Goal: Task Accomplishment & Management: Manage account settings

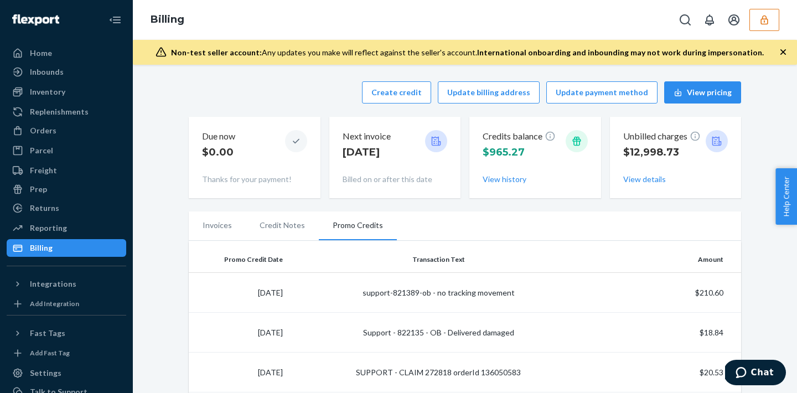
click at [765, 27] on button "button" at bounding box center [765, 20] width 30 height 22
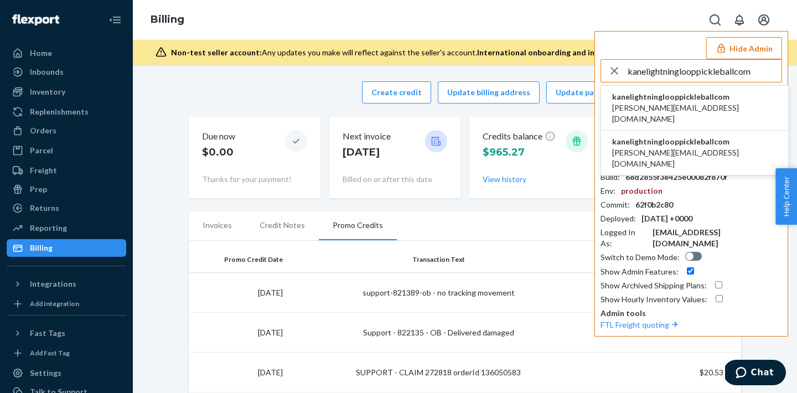
type input "kanelightninglooppickleballcom"
click at [708, 101] on span "kanelightninglooppickleballcom" at bounding box center [694, 96] width 165 height 11
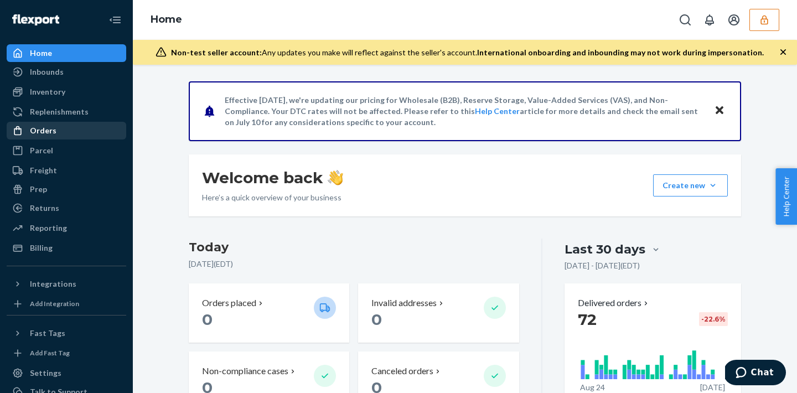
click at [88, 132] on div "Orders" at bounding box center [66, 131] width 117 height 16
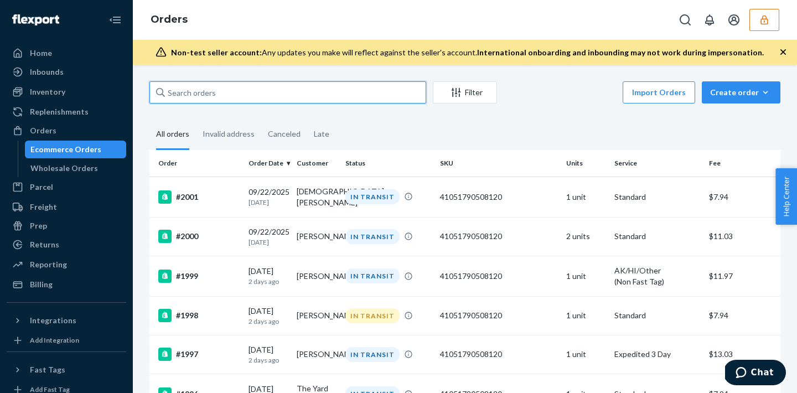
click at [196, 97] on input "text" at bounding box center [287, 92] width 277 height 22
paste input "136115860"
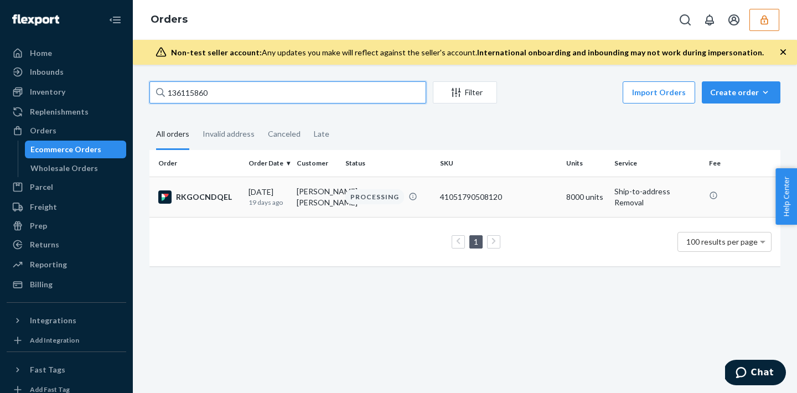
type input "136115860"
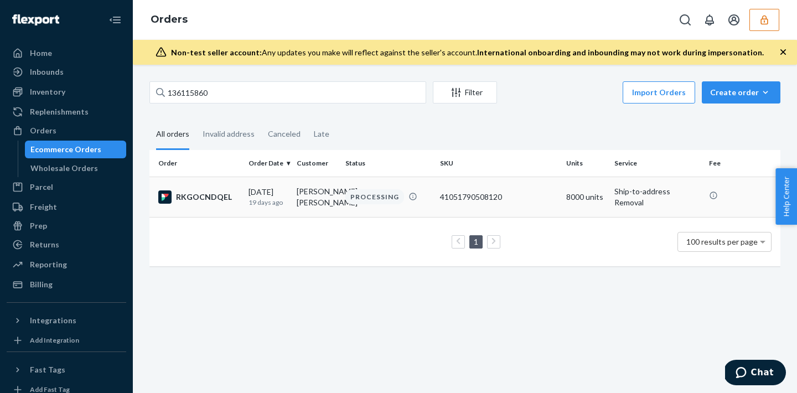
click at [367, 202] on div "PROCESSING" at bounding box center [374, 196] width 59 height 15
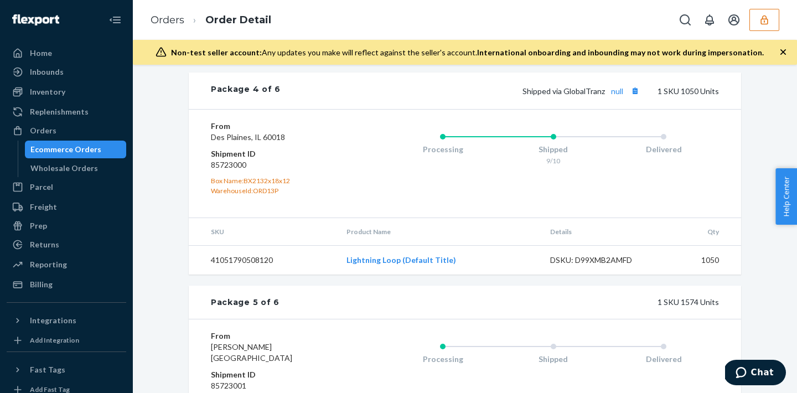
scroll to position [1307, 0]
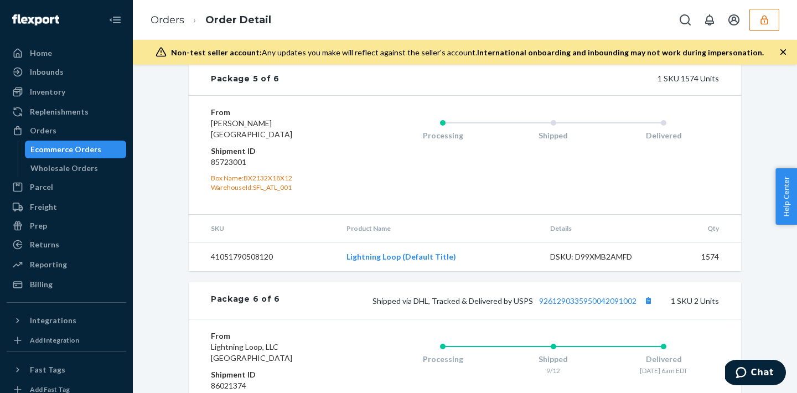
click at [217, 168] on dd "85723001" at bounding box center [277, 162] width 132 height 11
copy dd "85723001"
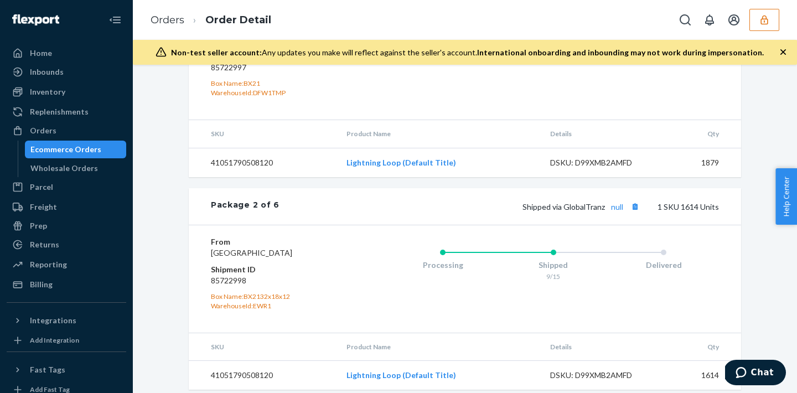
scroll to position [541, 0]
click at [212, 287] on dd "85722998" at bounding box center [277, 281] width 132 height 11
copy dd "85722998"
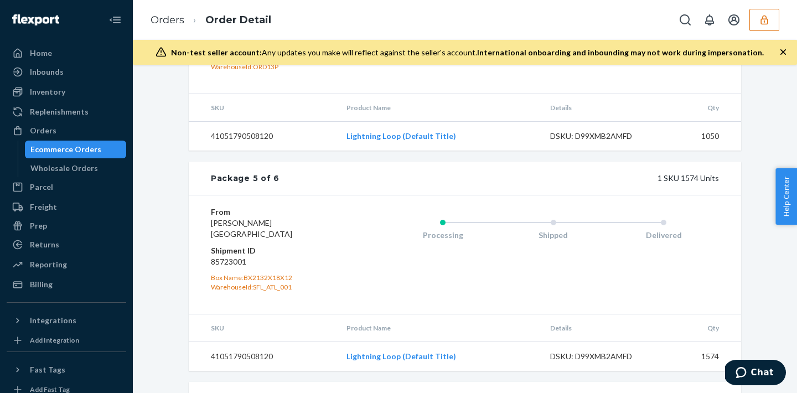
scroll to position [1214, 0]
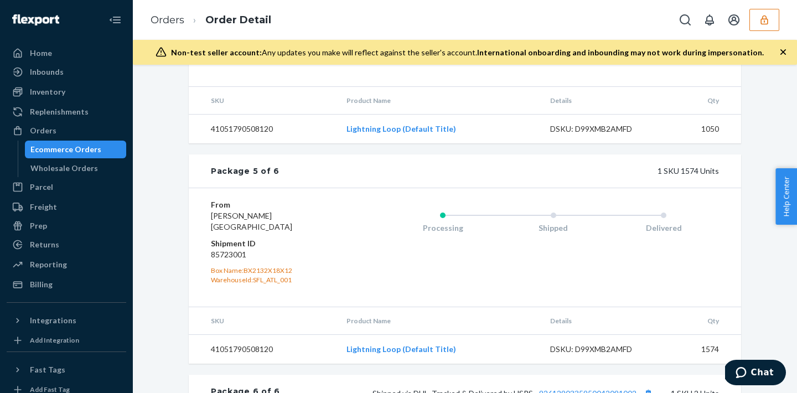
click at [236, 260] on dd "85723001" at bounding box center [277, 254] width 132 height 11
copy dd "85723001"
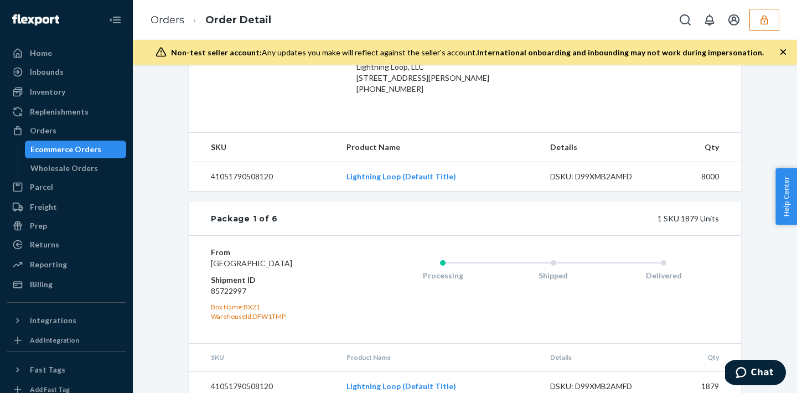
scroll to position [0, 0]
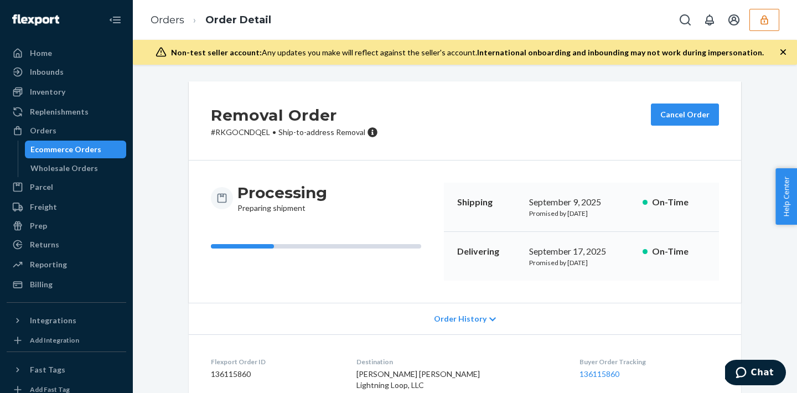
click at [770, 16] on icon "button" at bounding box center [764, 19] width 11 height 11
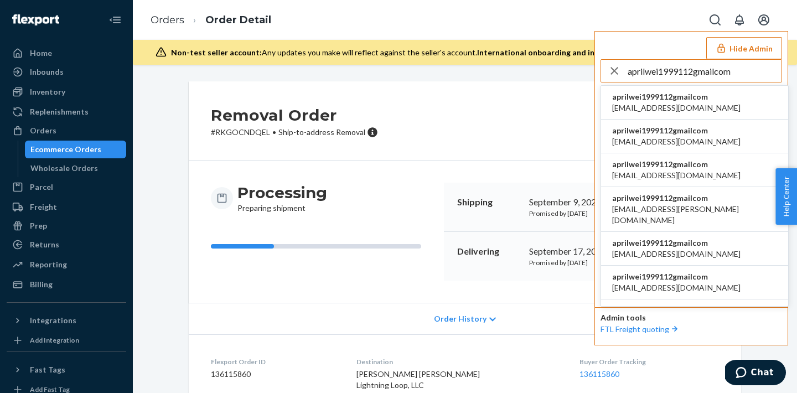
type input "aprilwei1999112gmailcom"
click at [665, 96] on span "aprilwei1999112gmailcom" at bounding box center [676, 96] width 128 height 11
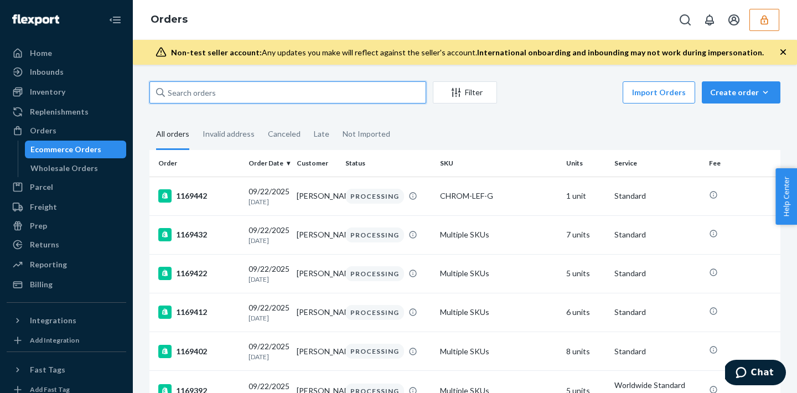
click at [225, 95] on input "text" at bounding box center [287, 92] width 277 height 22
paste input "129967DELIVERRSPLIT7636102807835"
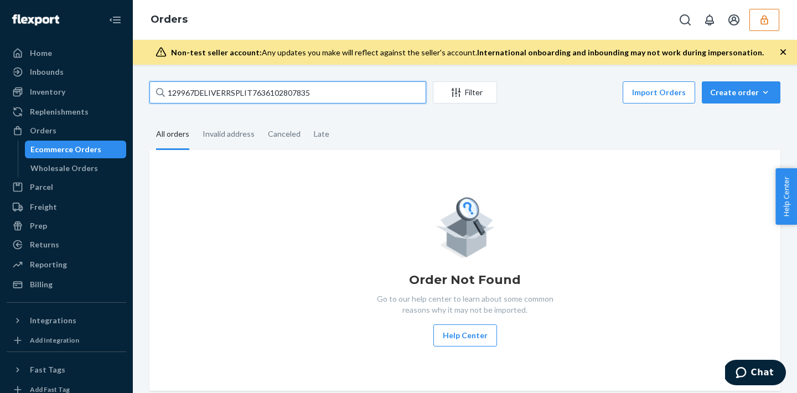
type input "129967DELIVERRSPLIT7636102807835"
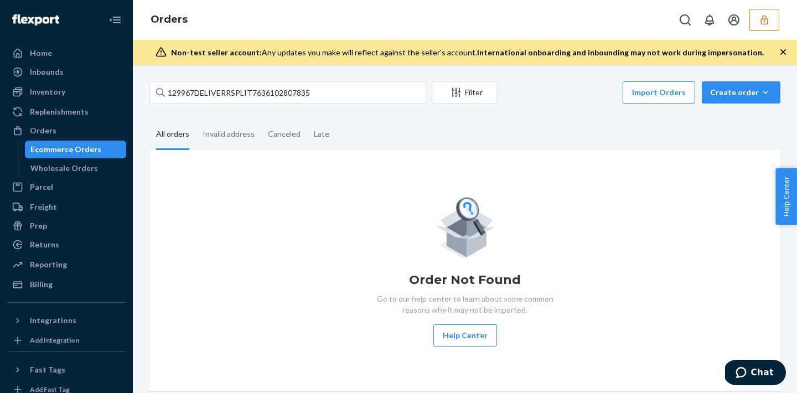
click at [758, 29] on button "button" at bounding box center [765, 20] width 30 height 22
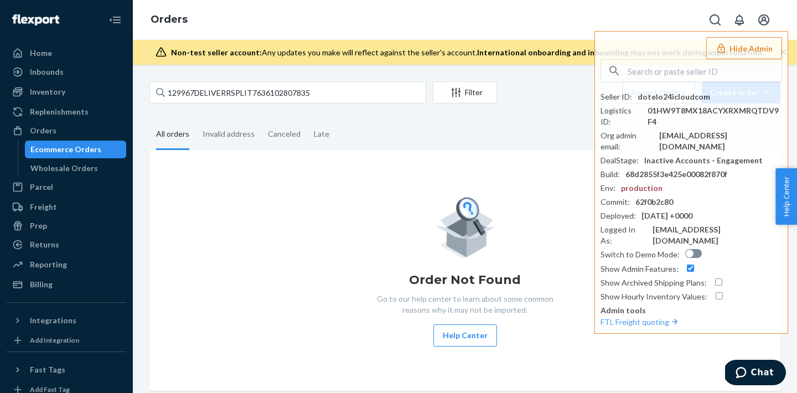
click at [302, 25] on div "Orders Hide Admin Seller ID : dotelo24icloudcom Logistics ID : 01HW9T8MX18ACYXR…" at bounding box center [465, 20] width 664 height 40
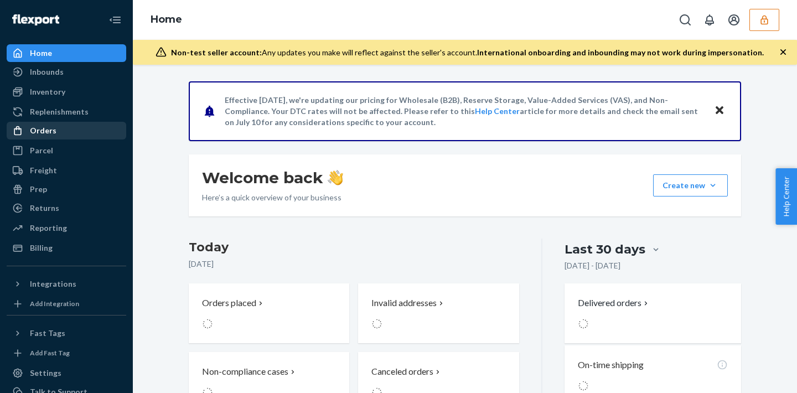
click at [78, 134] on div "Orders" at bounding box center [66, 131] width 117 height 16
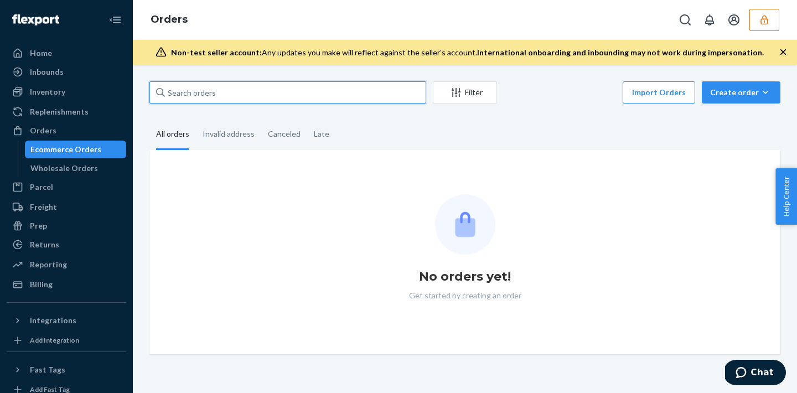
click at [209, 95] on input "text" at bounding box center [287, 92] width 277 height 22
paste input "129967DELIVERRSPLIT7636102807835"
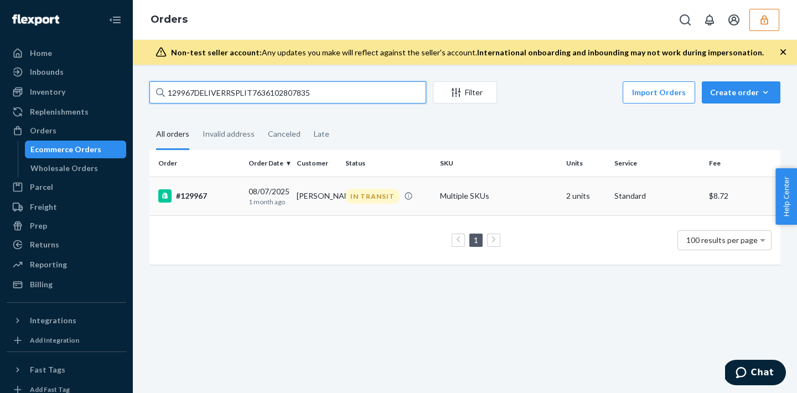
type input "129967DELIVERRSPLIT7636102807835"
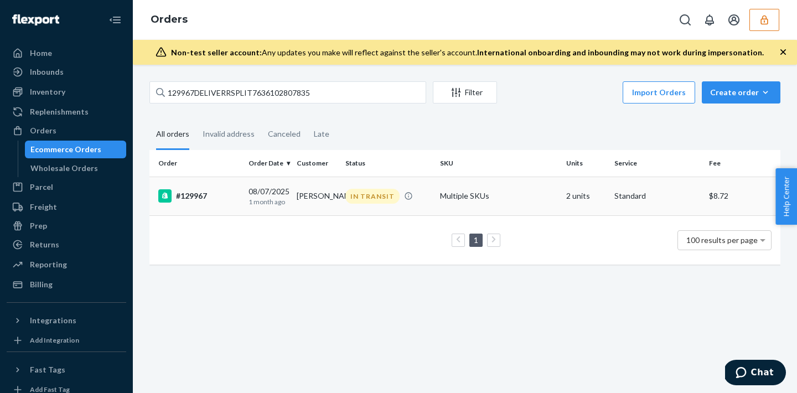
click at [345, 208] on td "IN TRANSIT" at bounding box center [388, 196] width 95 height 39
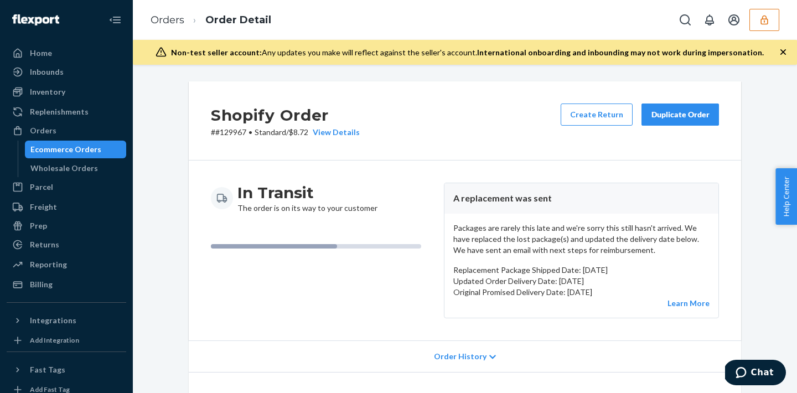
click at [771, 16] on button "button" at bounding box center [765, 20] width 30 height 22
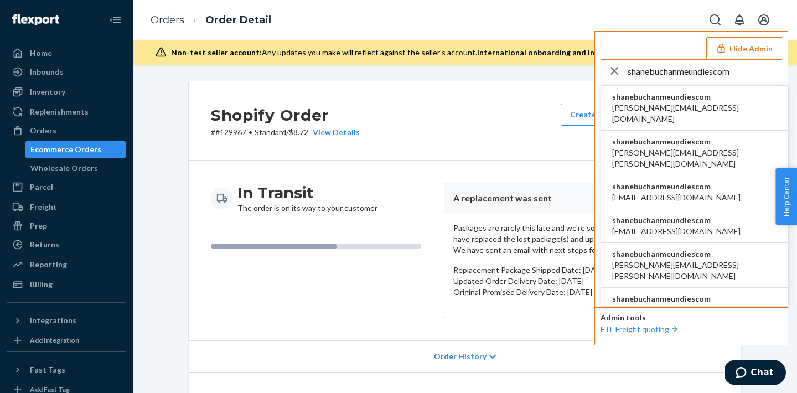
type input "shanebuchanmeundiescom"
click at [640, 96] on span "shanebuchanmeundiescom" at bounding box center [694, 96] width 165 height 11
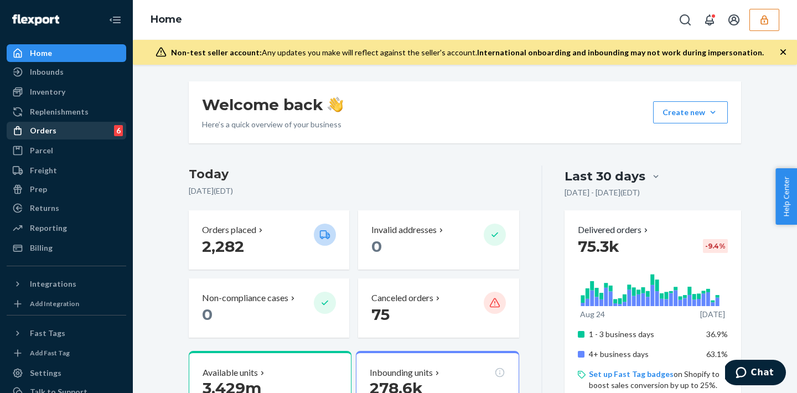
click at [37, 133] on div "Orders" at bounding box center [43, 130] width 27 height 11
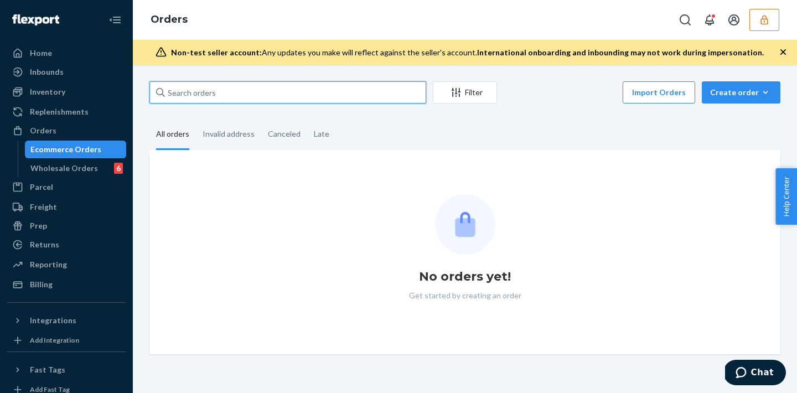
click at [193, 100] on input "text" at bounding box center [287, 92] width 277 height 22
paste input "MU02415572582-FR610767"
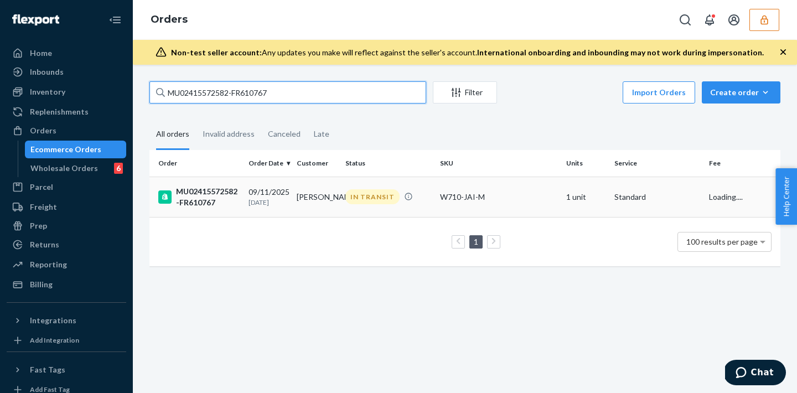
type input "MU02415572582-FR610767"
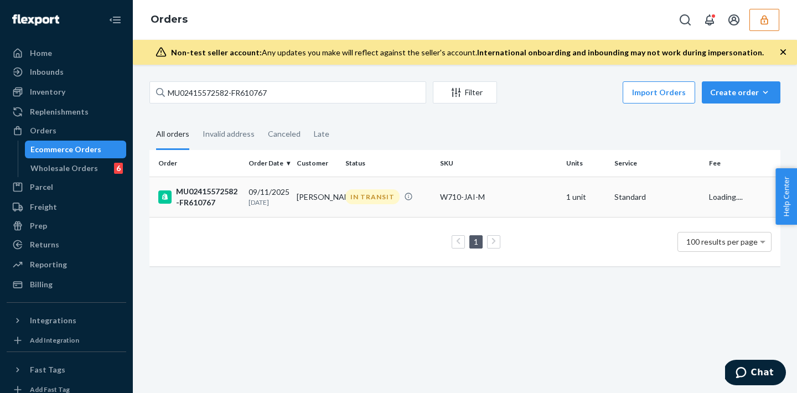
click at [312, 209] on td "[PERSON_NAME]" at bounding box center [316, 197] width 48 height 40
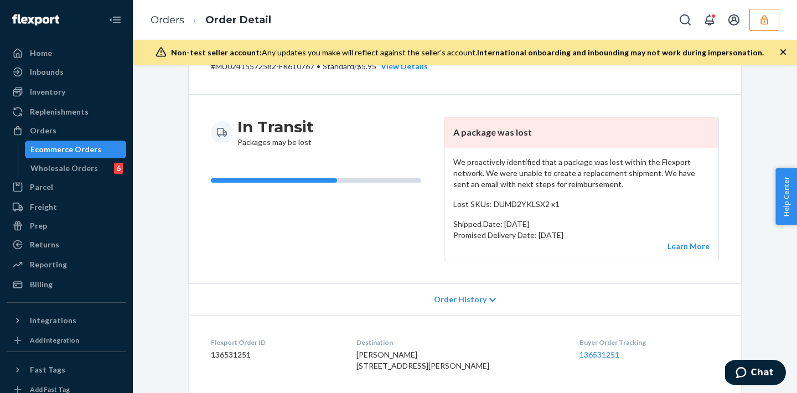
scroll to position [60, 0]
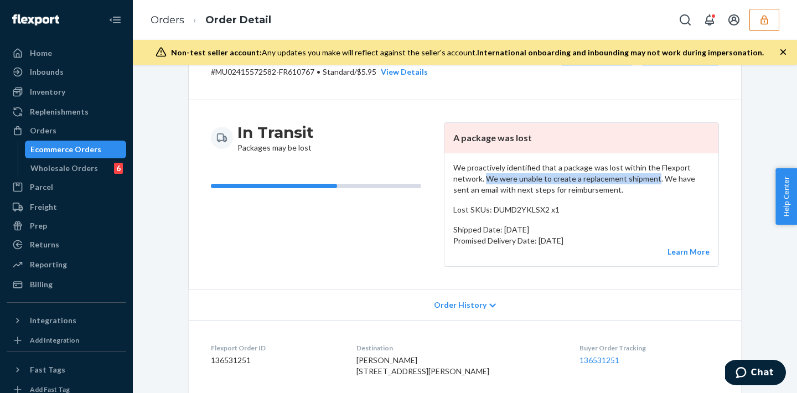
drag, startPoint x: 486, startPoint y: 181, endPoint x: 655, endPoint y: 179, distance: 169.4
click at [655, 179] on p "We proactively identified that a package was lost within the Flexport network. …" at bounding box center [581, 178] width 256 height 33
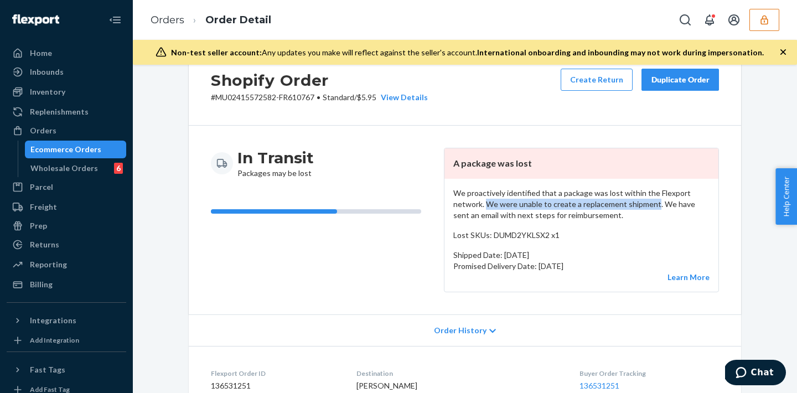
scroll to position [33, 0]
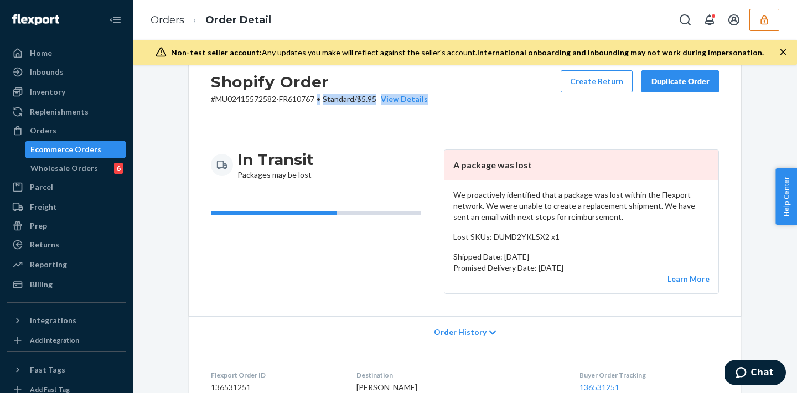
drag, startPoint x: 319, startPoint y: 99, endPoint x: 445, endPoint y: 104, distance: 125.8
click at [445, 104] on div "Shopify Order # MU02415572582-FR610767 • Standard / $5.95 View Details Create R…" at bounding box center [465, 87] width 553 height 79
click at [360, 95] on p "# MU02415572582-FR610767 • Standard / $5.95 View Details" at bounding box center [319, 99] width 217 height 11
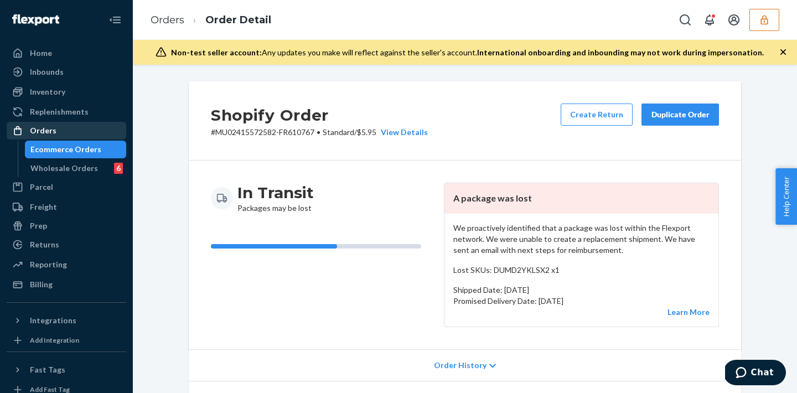
click at [74, 134] on div "Orders" at bounding box center [66, 131] width 117 height 16
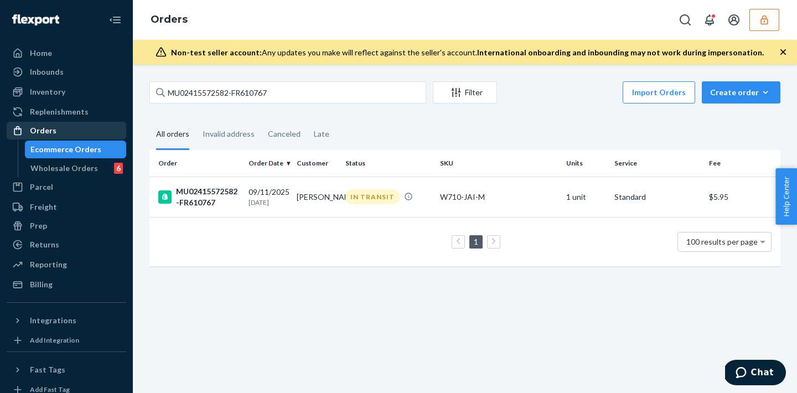
click at [86, 134] on div "Orders" at bounding box center [66, 131] width 117 height 16
click at [33, 123] on div "Orders" at bounding box center [66, 131] width 117 height 16
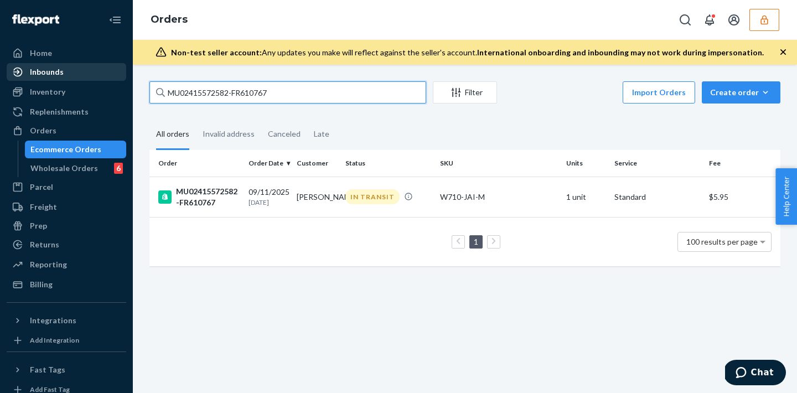
drag, startPoint x: 281, startPoint y: 95, endPoint x: 122, endPoint y: 78, distance: 159.8
click at [122, 78] on div "Home Inbounds Shipping Plans Problems Inventory Products Branded Packaging Repl…" at bounding box center [398, 196] width 797 height 393
type input "\"
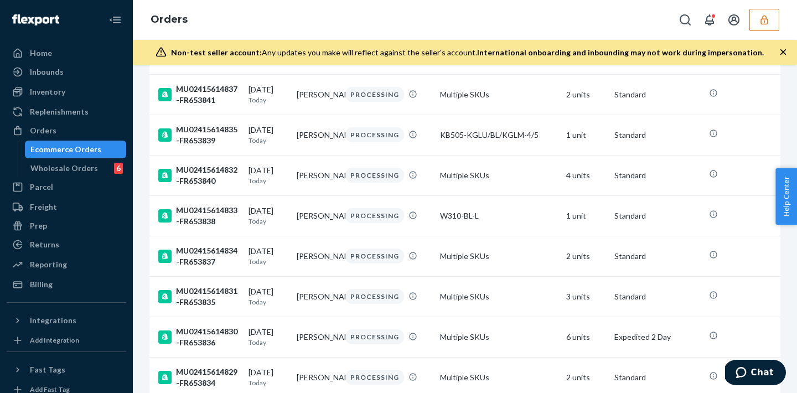
scroll to position [3929, 0]
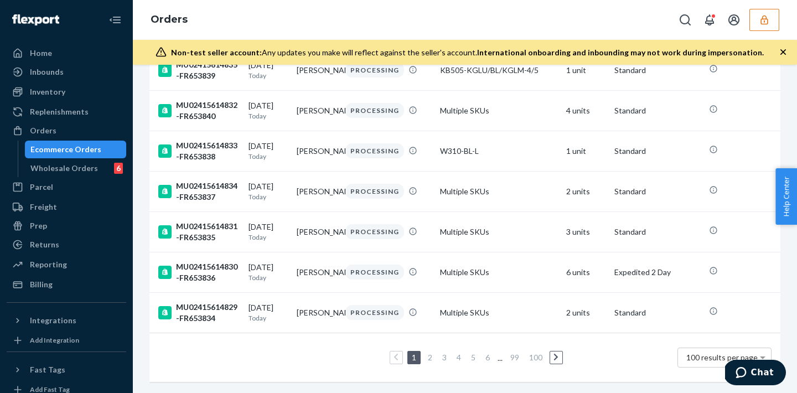
click at [463, 360] on li "4" at bounding box center [459, 357] width 10 height 13
click at [460, 359] on link "4" at bounding box center [459, 357] width 9 height 9
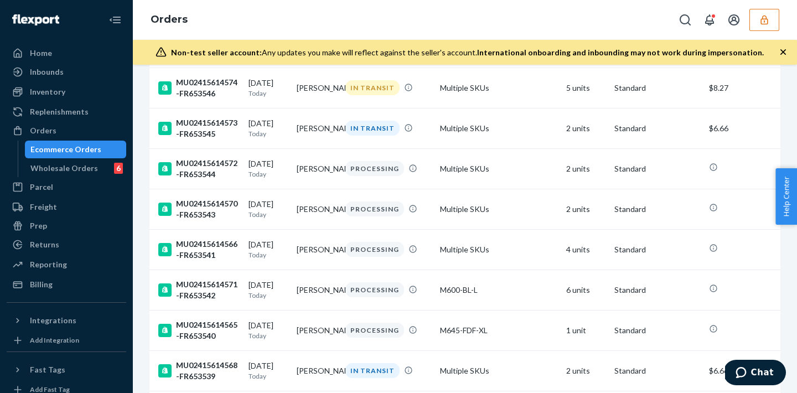
scroll to position [3918, 0]
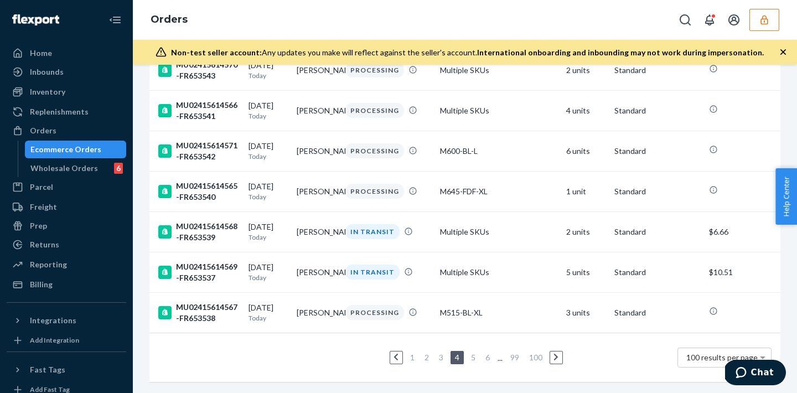
click at [487, 357] on link "6" at bounding box center [487, 357] width 9 height 9
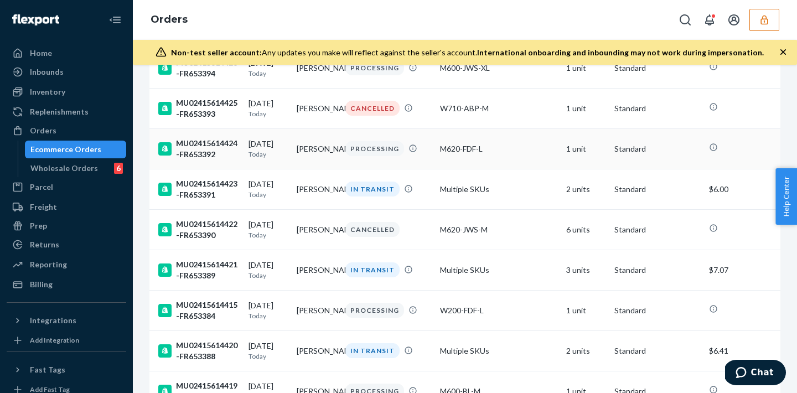
scroll to position [1782, 0]
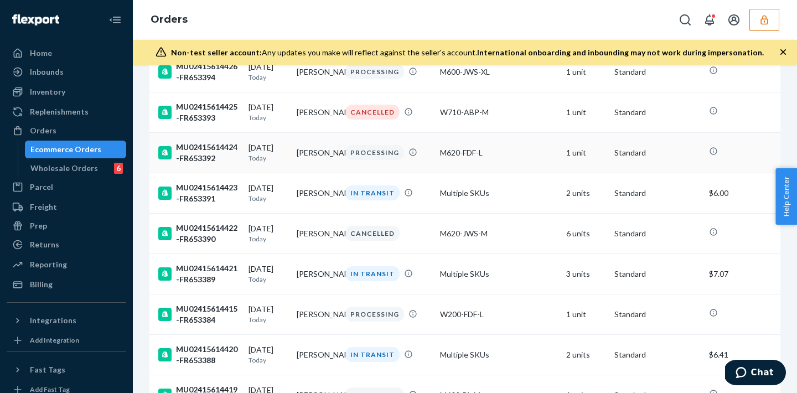
click at [658, 154] on td "Standard" at bounding box center [657, 152] width 95 height 40
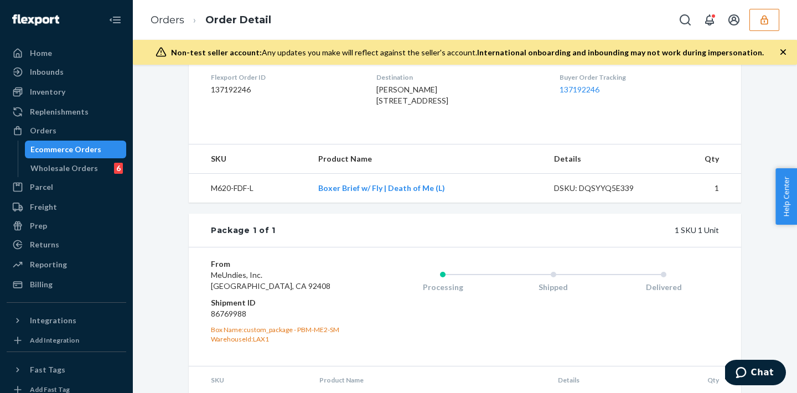
scroll to position [303, 0]
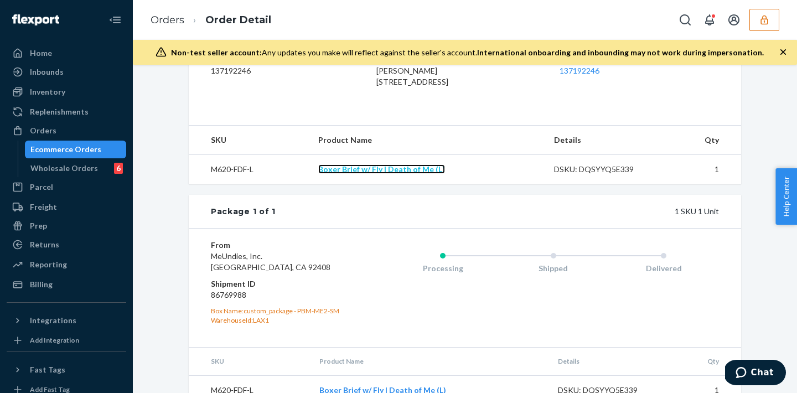
click at [393, 174] on link "Boxer Brief w/ Fly | Death of Me (L)" at bounding box center [381, 168] width 127 height 9
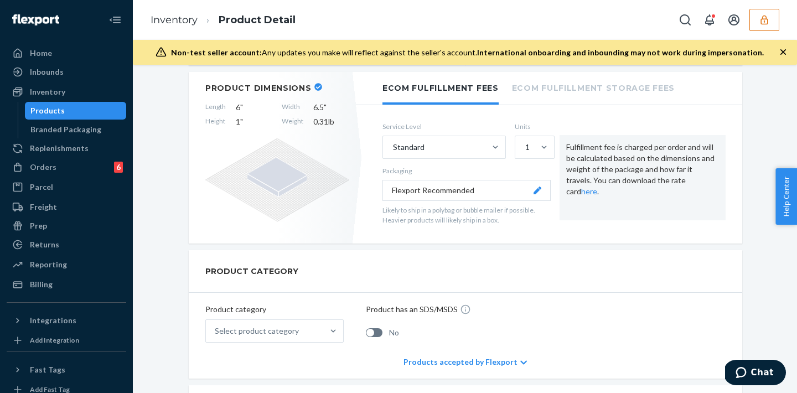
scroll to position [262, 0]
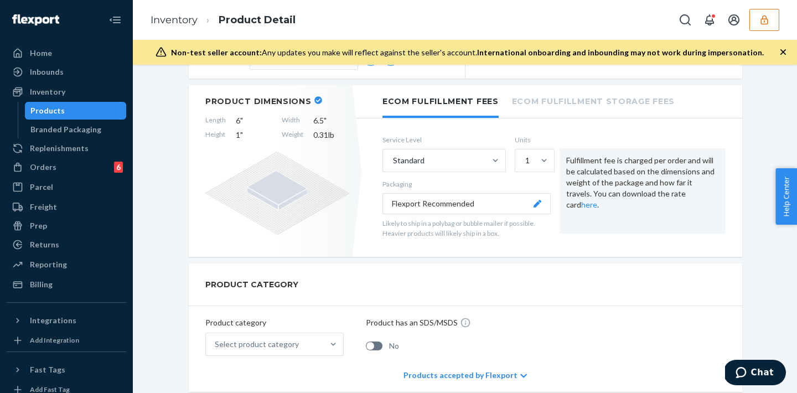
click at [644, 176] on div "Fulfillment fee is charged per order and will be calculated based on the dimens…" at bounding box center [643, 190] width 166 height 85
click at [668, 210] on div "Fulfillment fee is charged per order and will be calculated based on the dimens…" at bounding box center [643, 190] width 166 height 85
click at [623, 88] on li "Ecom Fulfillment Storage Fees" at bounding box center [593, 100] width 163 height 30
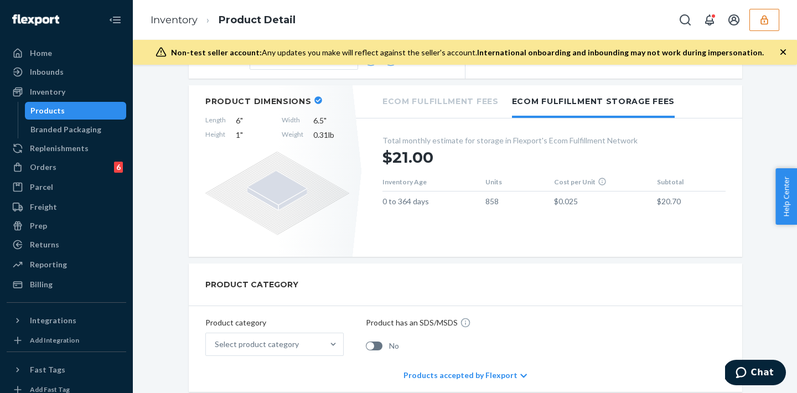
click at [453, 106] on li "Ecom Fulfillment Fees" at bounding box center [441, 100] width 116 height 30
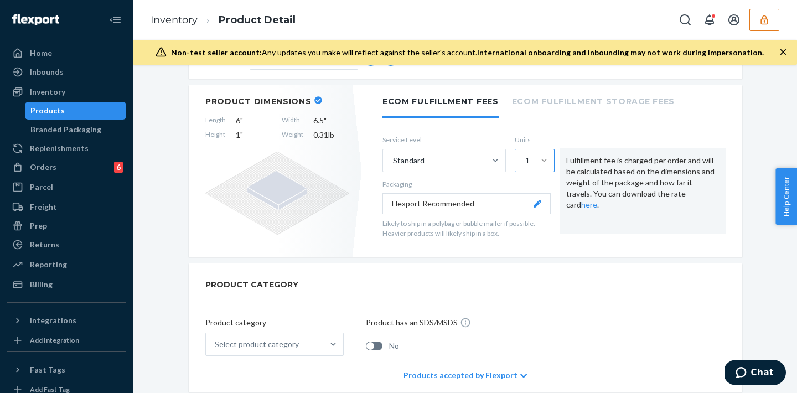
click at [535, 165] on div at bounding box center [544, 160] width 20 height 11
click at [525, 165] on input "1" at bounding box center [524, 160] width 1 height 11
click at [529, 228] on div "3" at bounding box center [534, 232] width 35 height 22
click at [525, 166] on input "option 3 focused, 3 of 5. 5 results available. Use Up and Down to choose option…" at bounding box center [524, 160] width 1 height 11
click at [432, 159] on div "Standard" at bounding box center [434, 160] width 102 height 22
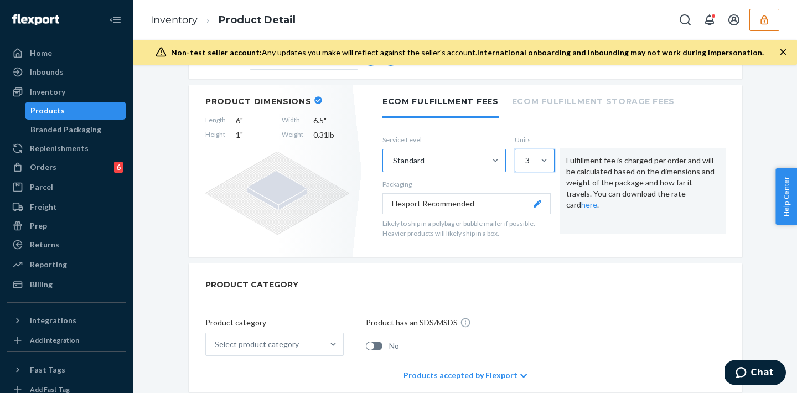
click at [393, 159] on input "Standard" at bounding box center [392, 160] width 1 height 11
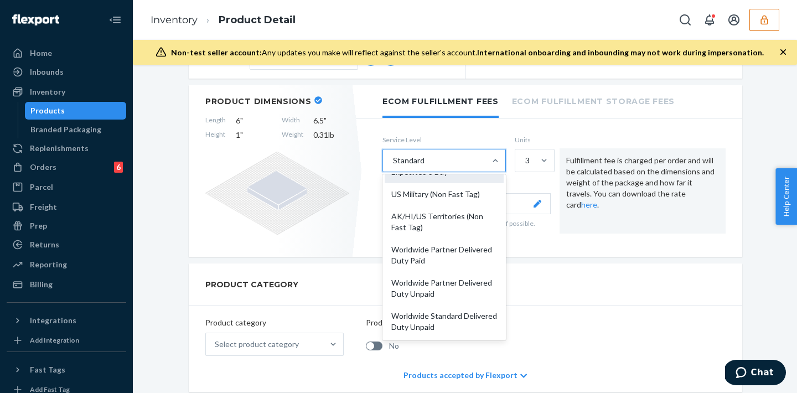
scroll to position [0, 0]
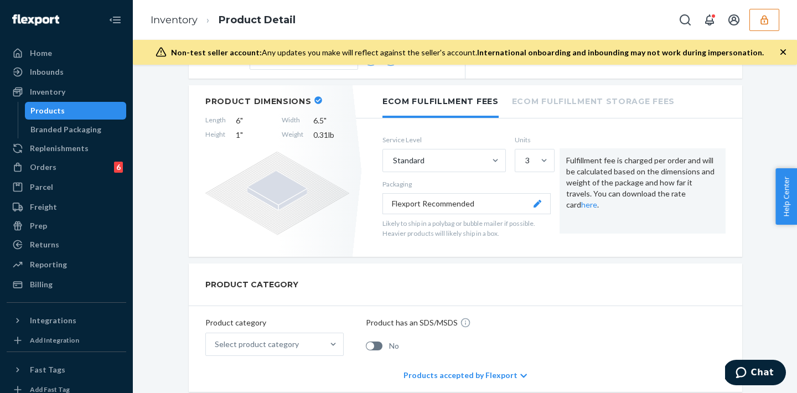
click at [569, 267] on div "PRODUCT CATEGORY" at bounding box center [466, 285] width 554 height 43
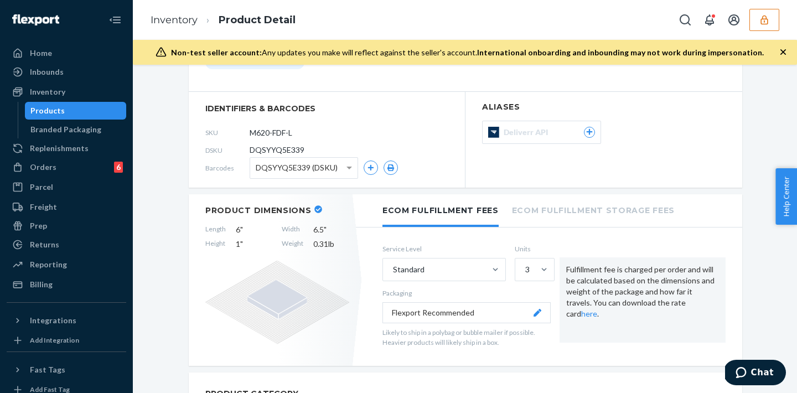
scroll to position [156, 0]
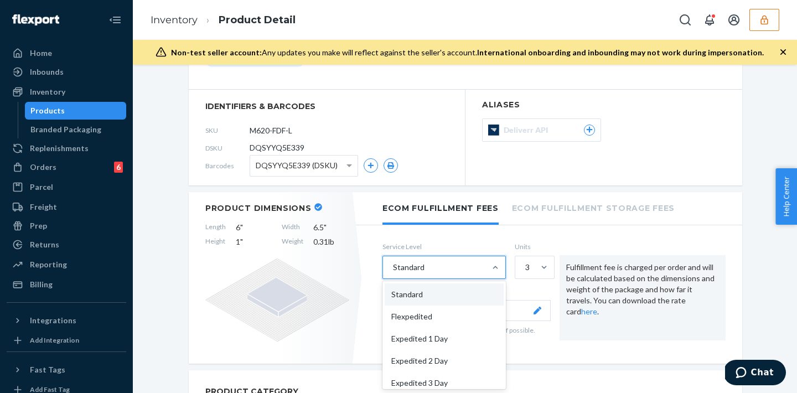
click at [461, 274] on div "Standard" at bounding box center [434, 267] width 102 height 22
click at [393, 273] on input "option Standard focused, 1 of 10. 10 results available. Use Up and Down to choo…" at bounding box center [392, 267] width 1 height 11
click at [451, 339] on div "Expedited 1 Day" at bounding box center [444, 339] width 119 height 22
click at [393, 273] on input "option Expedited 1 Day focused, 3 of 10. 10 results available. Use Up and Down …" at bounding box center [392, 267] width 1 height 11
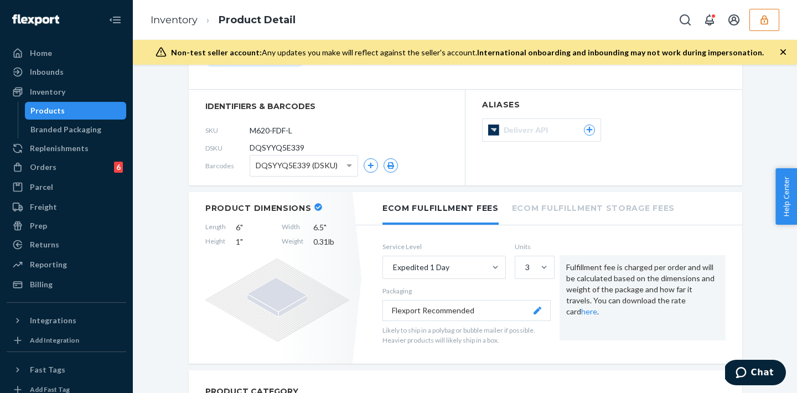
click at [689, 323] on div "Fulfillment fee is charged per order and will be calculated based on the dimens…" at bounding box center [643, 297] width 166 height 85
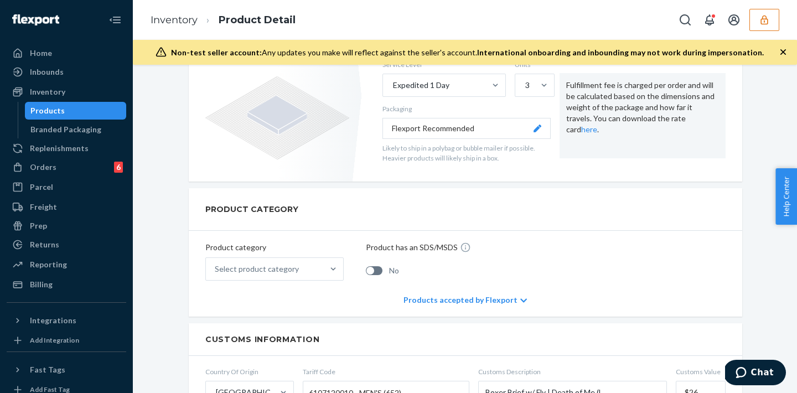
scroll to position [142, 0]
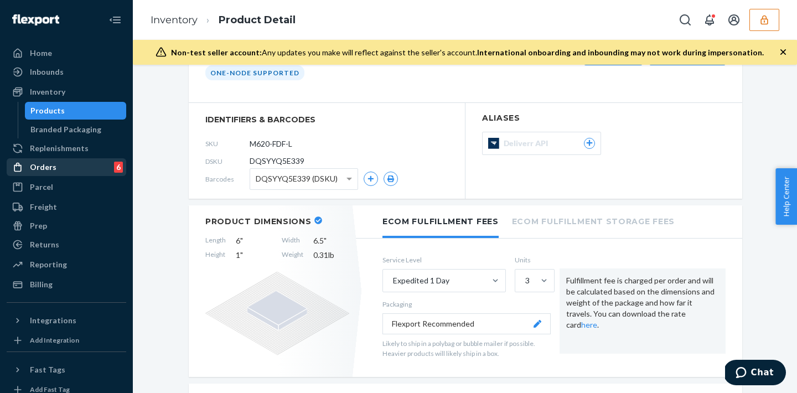
click at [68, 167] on div "Orders 6" at bounding box center [66, 167] width 117 height 16
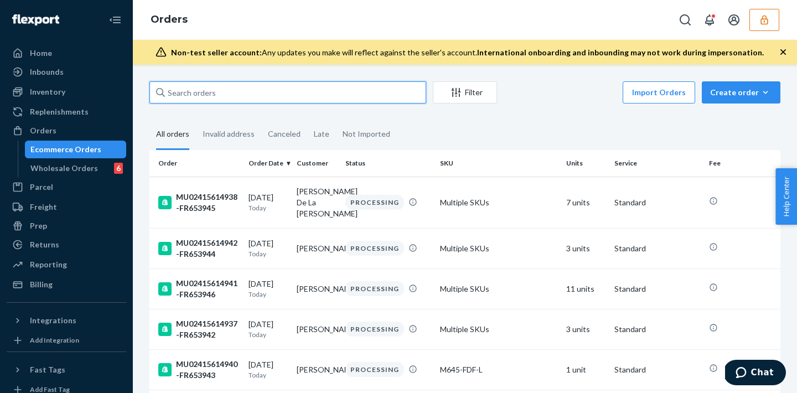
click at [246, 99] on input "text" at bounding box center [287, 92] width 277 height 22
paste input "MU02415572582-FR610767"
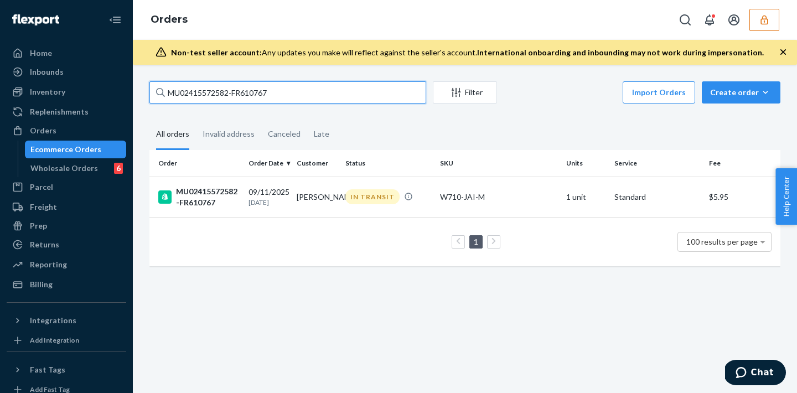
type input "MU02415572582-FR610767"
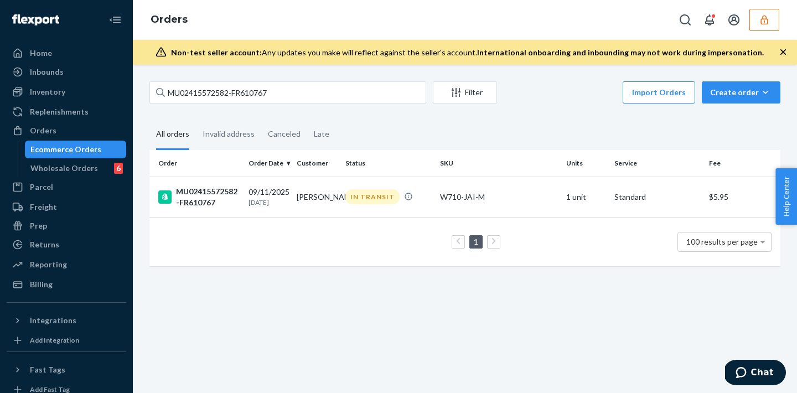
click at [271, 220] on td "1 100 results per page" at bounding box center [464, 241] width 631 height 49
click at [285, 194] on div "09/11/2025 12 days ago" at bounding box center [268, 197] width 39 height 20
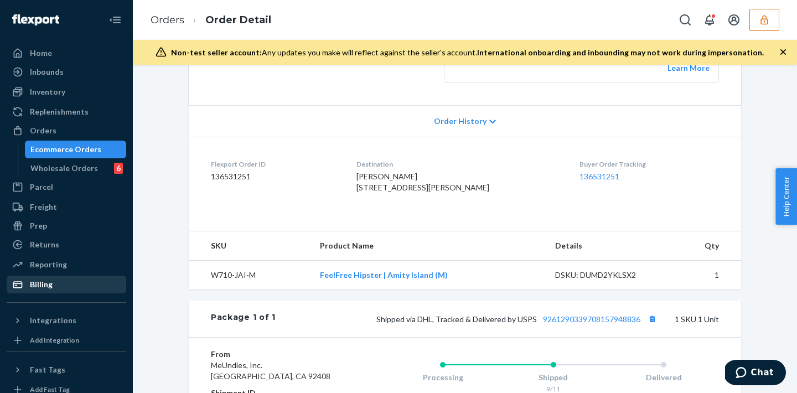
scroll to position [278, 0]
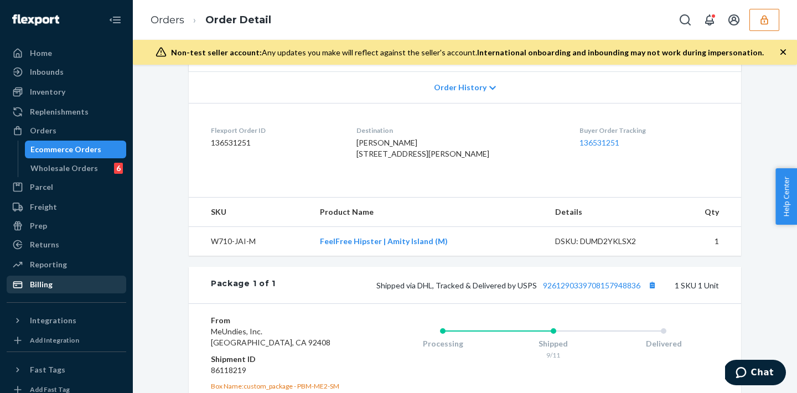
click at [85, 287] on div "Billing" at bounding box center [66, 285] width 117 height 16
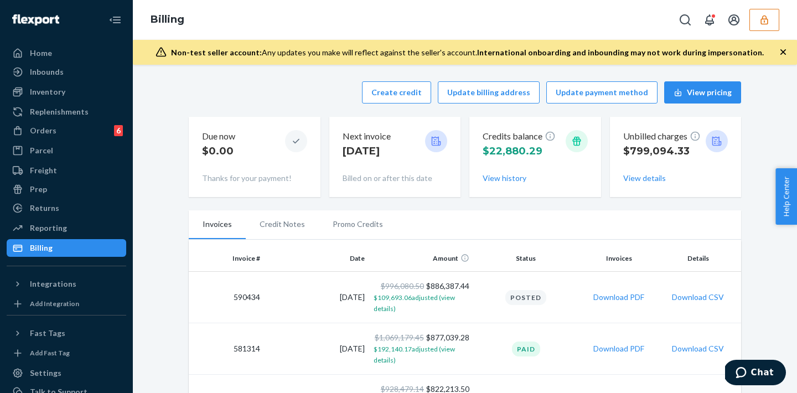
click at [345, 227] on li "Promo Credits" at bounding box center [358, 224] width 78 height 28
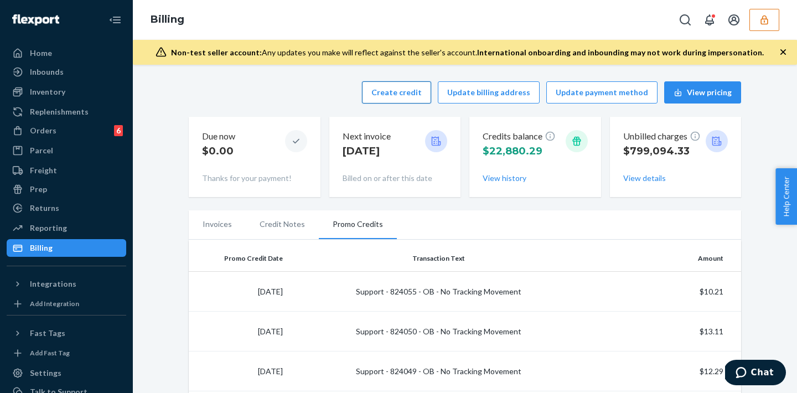
click at [420, 88] on button "Create credit" at bounding box center [396, 92] width 69 height 22
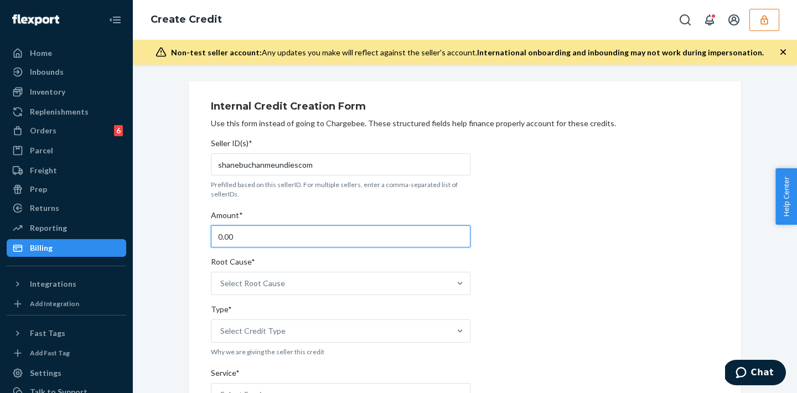
click at [282, 238] on input "0.00" at bounding box center [341, 236] width 260 height 22
type input "0"
type input "12.11"
click at [324, 270] on div "Root Cause*" at bounding box center [341, 264] width 260 height 16
click at [221, 278] on input "Root Cause* Select Root Cause" at bounding box center [220, 283] width 1 height 11
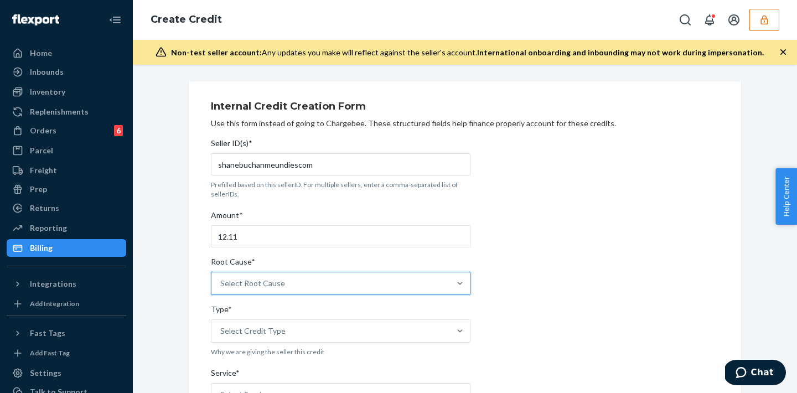
click at [317, 283] on div "Select Root Cause" at bounding box center [330, 283] width 239 height 22
click at [221, 283] on input "Root Cause* 0 results available. Select is focused ,type to refine list, press …" at bounding box center [220, 283] width 1 height 11
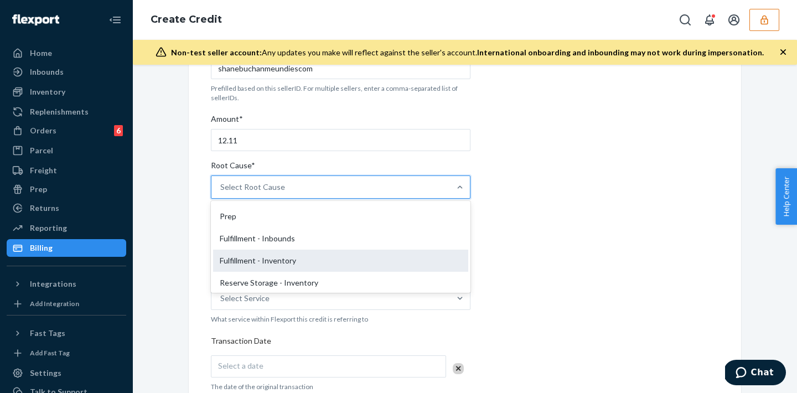
scroll to position [87, 0]
click at [276, 258] on div "Fulfillment - Inventory" at bounding box center [340, 260] width 255 height 22
click at [221, 193] on input "Root Cause* option Fulfillment - Inventory focused, 7 of 29. 29 results availab…" at bounding box center [220, 187] width 1 height 11
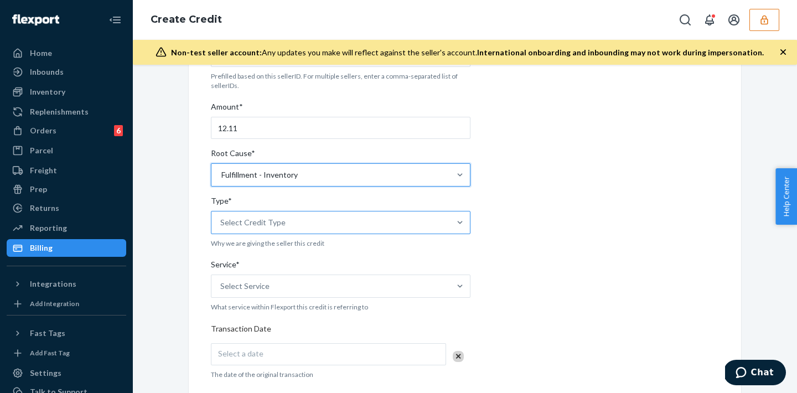
scroll to position [110, 0]
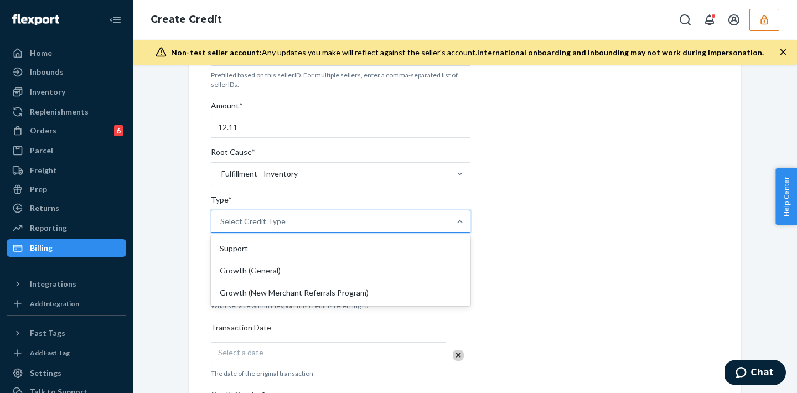
click at [280, 223] on div "Select Credit Type" at bounding box center [252, 221] width 65 height 11
click at [221, 223] on input "Type* option Support focused, 1 of 3. 3 results available. Use Up and Down to c…" at bounding box center [220, 221] width 1 height 11
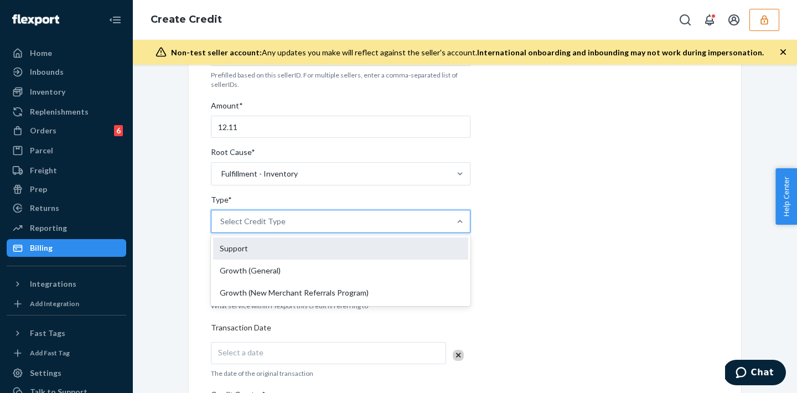
click at [271, 244] on div "Support" at bounding box center [340, 249] width 255 height 22
click at [221, 227] on input "Type* option Support focused, 1 of 3. 3 results available. Use Up and Down to c…" at bounding box center [220, 221] width 1 height 11
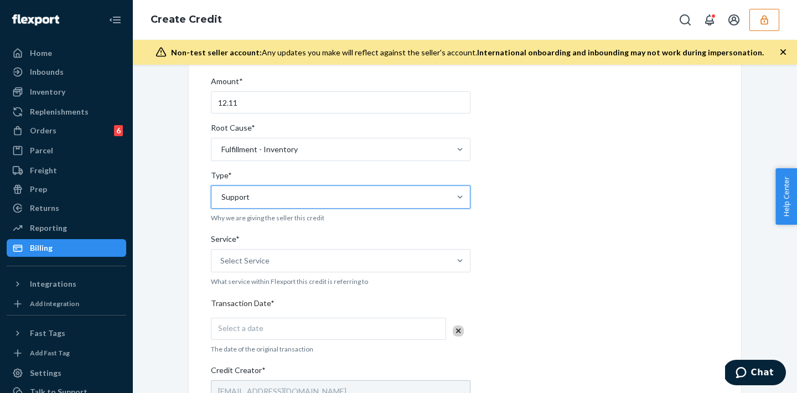
scroll to position [141, 0]
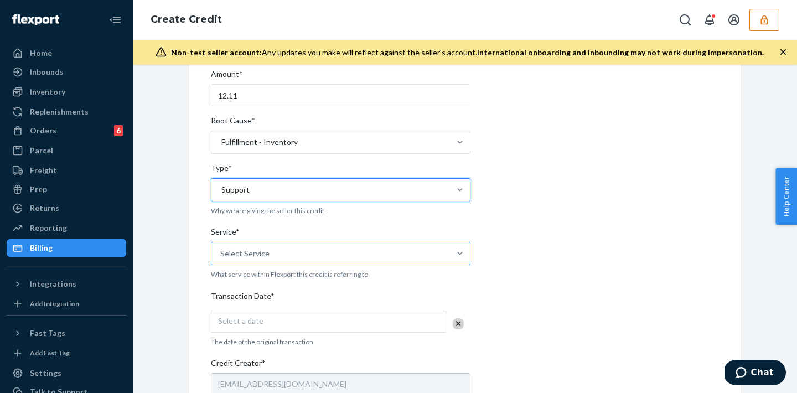
click at [257, 264] on div "Select Service" at bounding box center [330, 253] width 239 height 22
click at [221, 259] on input "Service* Select Service" at bounding box center [220, 253] width 1 height 11
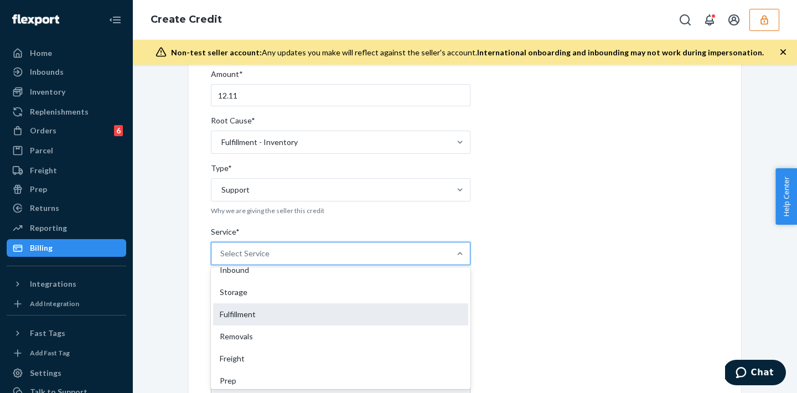
scroll to position [6, 0]
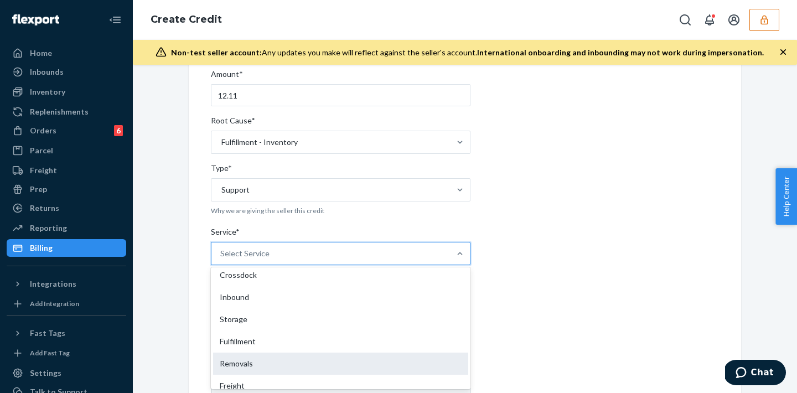
click at [246, 353] on div "Removals" at bounding box center [340, 364] width 255 height 22
click at [221, 259] on input "Service* option Removals focused, 5 of 10. 10 results available. Use Up and Dow…" at bounding box center [220, 253] width 1 height 11
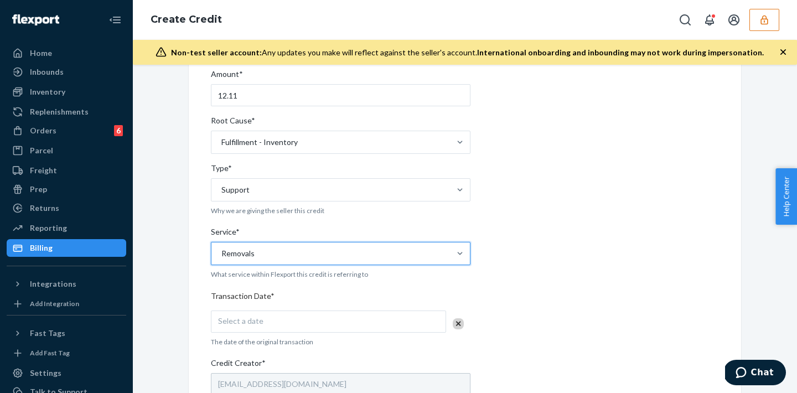
click at [275, 255] on div "Removals" at bounding box center [330, 253] width 239 height 22
click at [221, 255] on input "Service* option Removals, selected. 0 results available. Select is focused ,typ…" at bounding box center [220, 253] width 1 height 11
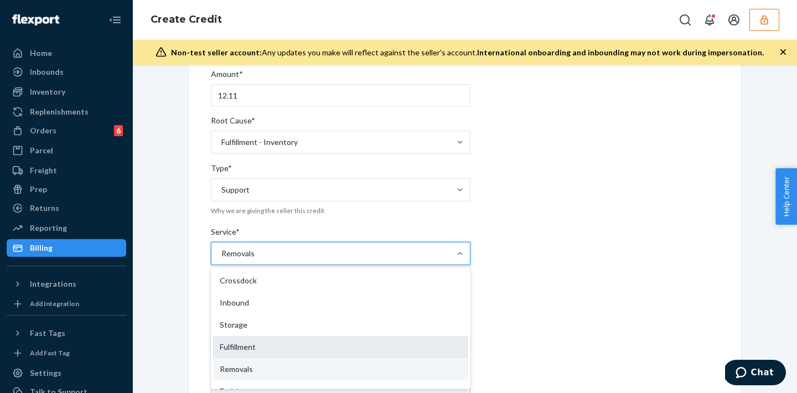
click at [264, 352] on div "Fulfillment" at bounding box center [340, 347] width 255 height 22
click at [221, 259] on input "Service* option Removals, selected. option Fulfillment focused, 4 of 10. 10 res…" at bounding box center [220, 253] width 1 height 11
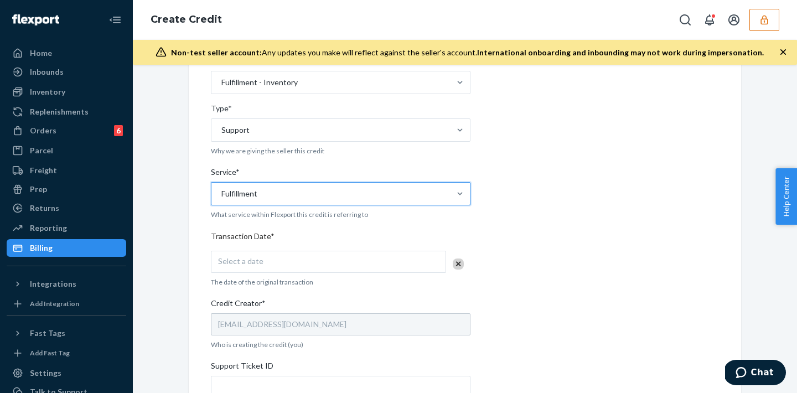
scroll to position [202, 0]
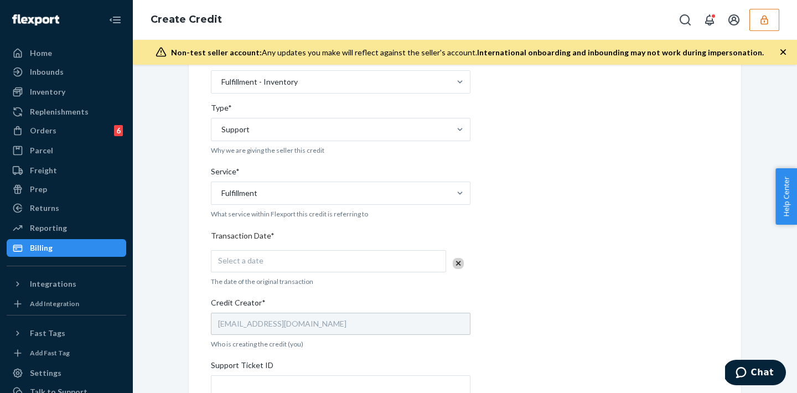
click at [285, 266] on div "Select a date" at bounding box center [328, 261] width 235 height 22
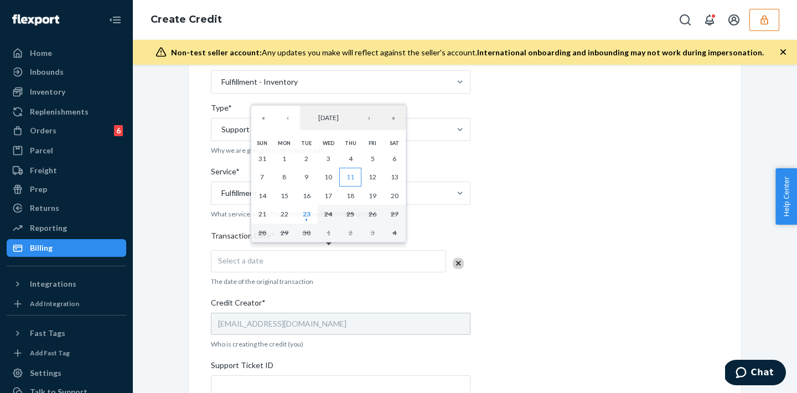
click at [342, 178] on button "11" at bounding box center [350, 177] width 22 height 19
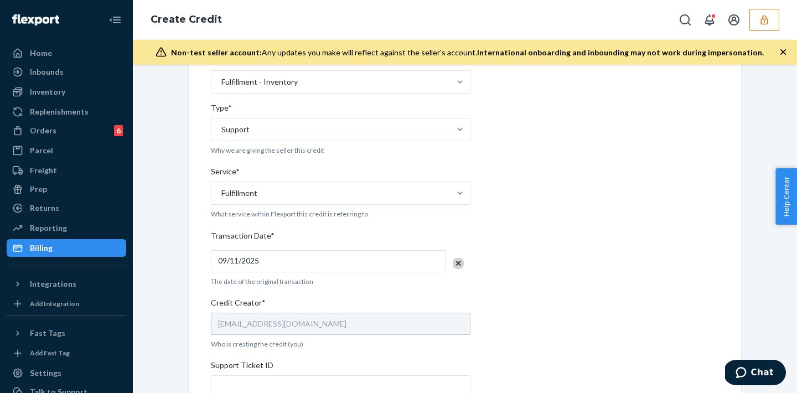
click at [283, 267] on div "09/11/2025" at bounding box center [328, 261] width 235 height 22
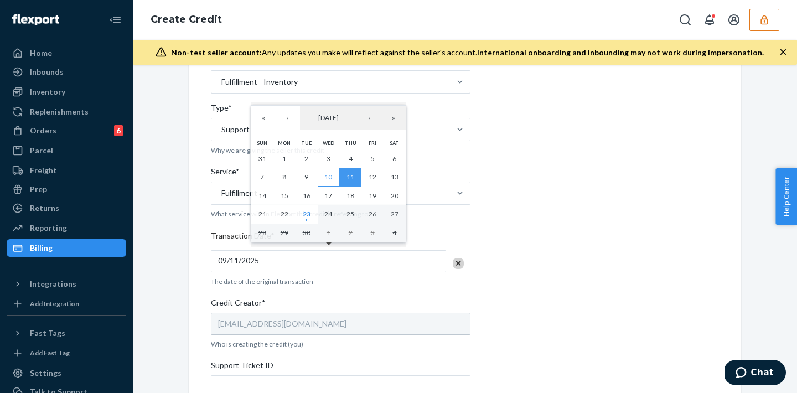
click at [323, 172] on button "10" at bounding box center [329, 177] width 22 height 19
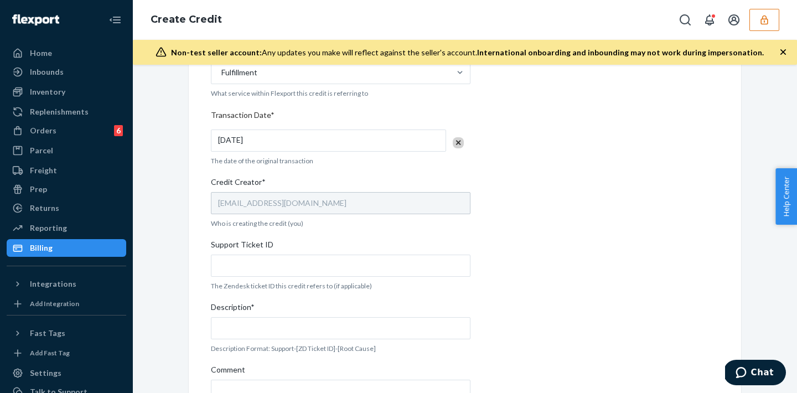
scroll to position [358, 0]
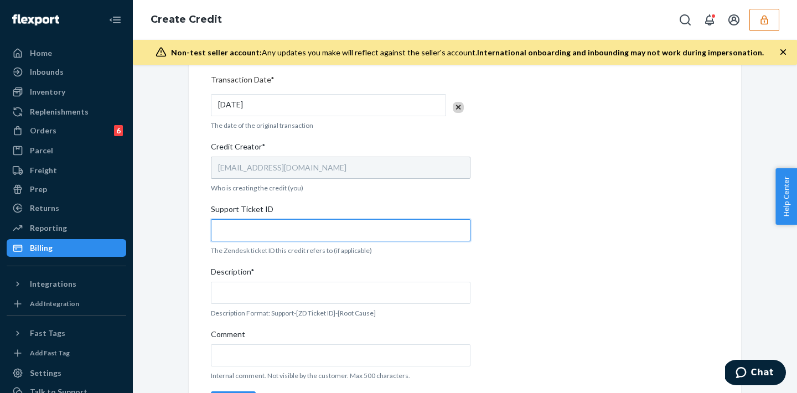
click at [224, 227] on input "Support Ticket ID" at bounding box center [341, 230] width 260 height 22
paste input "824062"
type input "824062"
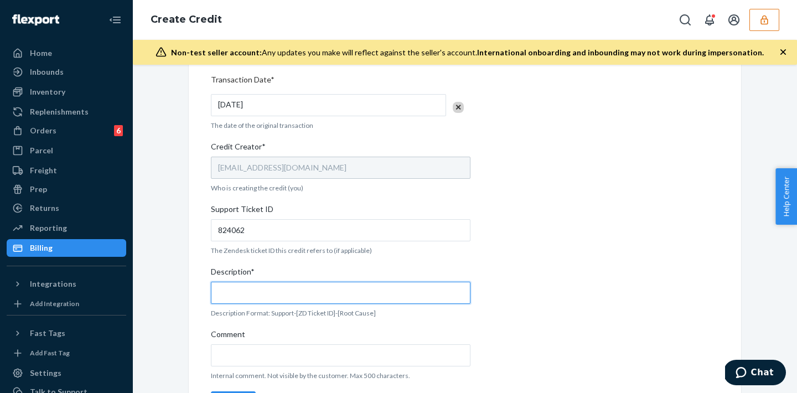
click at [300, 291] on input "Description*" at bounding box center [341, 293] width 260 height 22
paste input "824062"
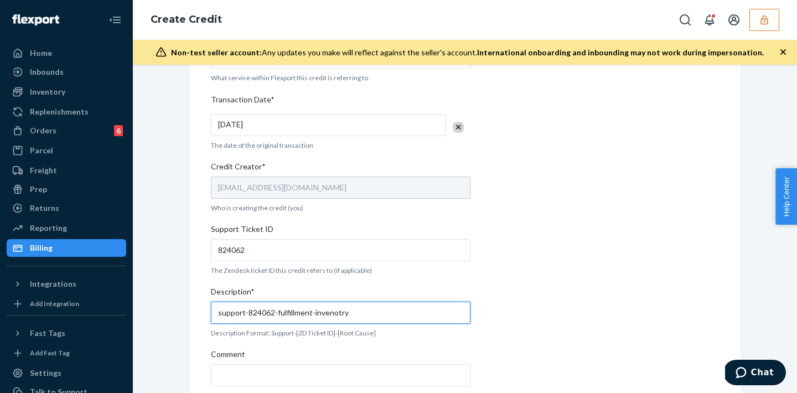
scroll to position [396, 0]
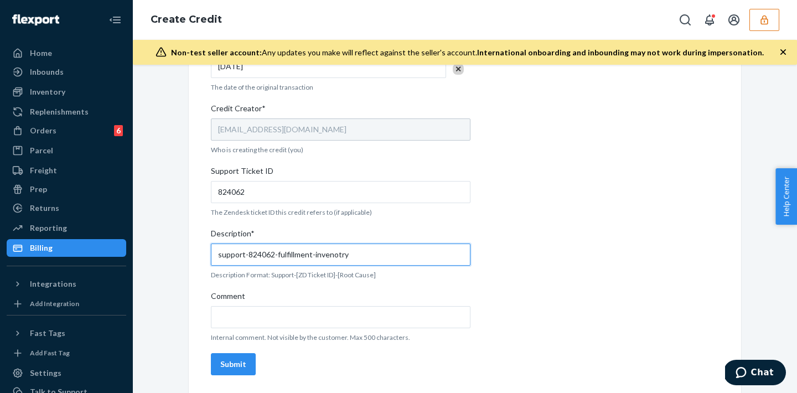
type input "support-824062-fulfillment-invenotry"
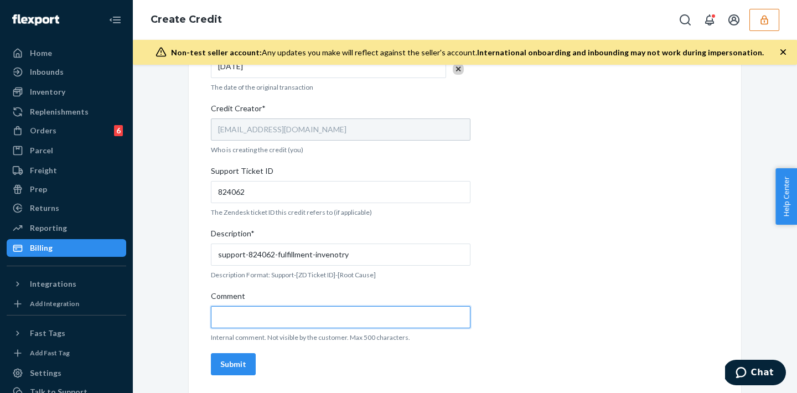
click at [271, 316] on input "Comment" at bounding box center [341, 317] width 260 height 22
type input "lost package alert"
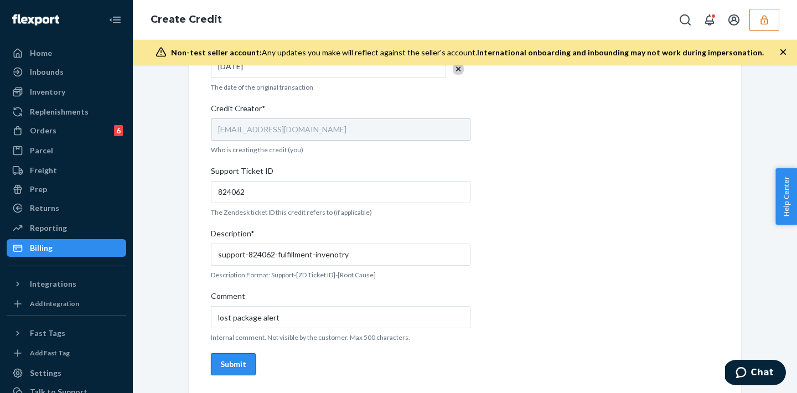
click at [239, 370] on button "Submit" at bounding box center [233, 364] width 45 height 22
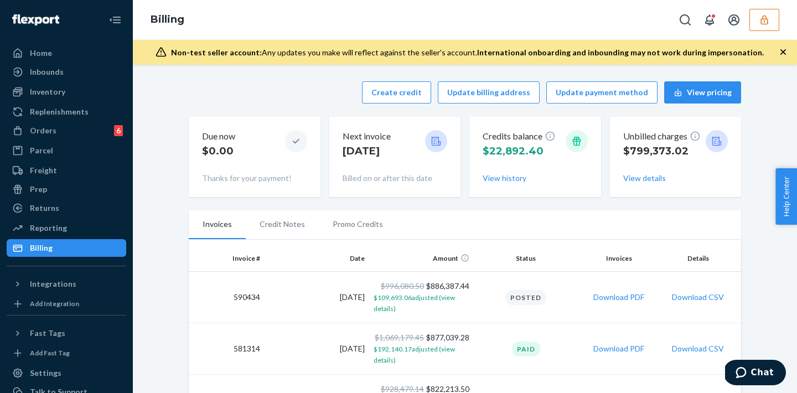
click at [757, 26] on button "button" at bounding box center [765, 20] width 30 height 22
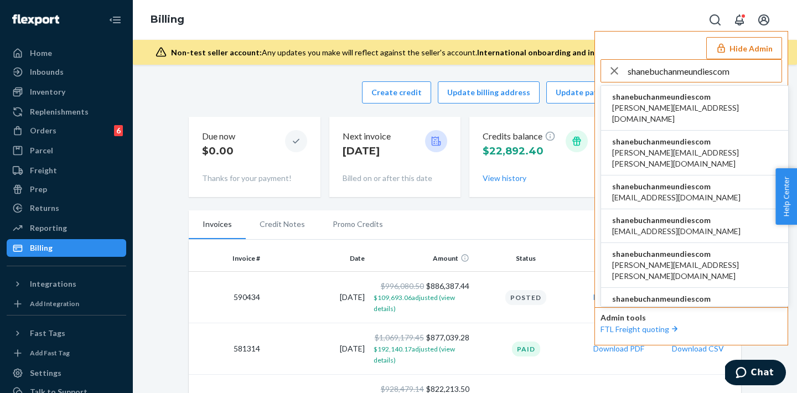
type input "shanebuchanmeundiescom"
drag, startPoint x: 657, startPoint y: 101, endPoint x: 651, endPoint y: 101, distance: 6.1
click at [651, 101] on span "shanebuchanmeundiescom" at bounding box center [694, 96] width 165 height 11
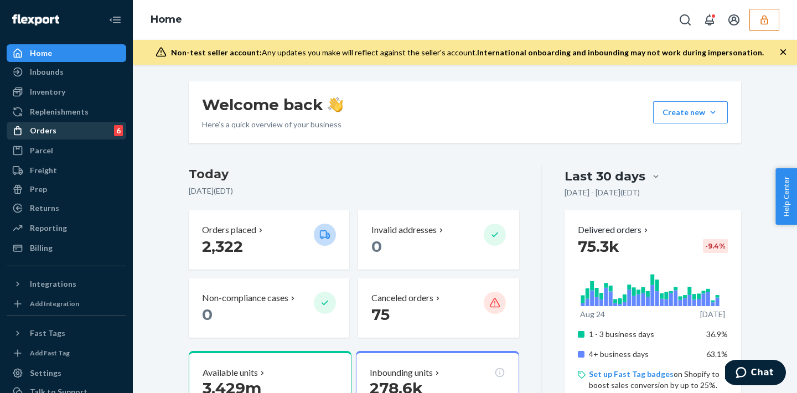
click at [61, 134] on div "Orders 6" at bounding box center [66, 131] width 117 height 16
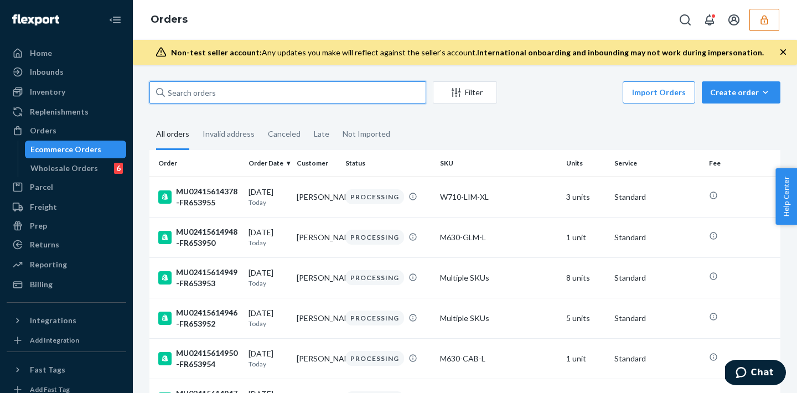
click at [221, 90] on input "text" at bounding box center [287, 92] width 277 height 22
paste input "MU02415576406-FR614659"
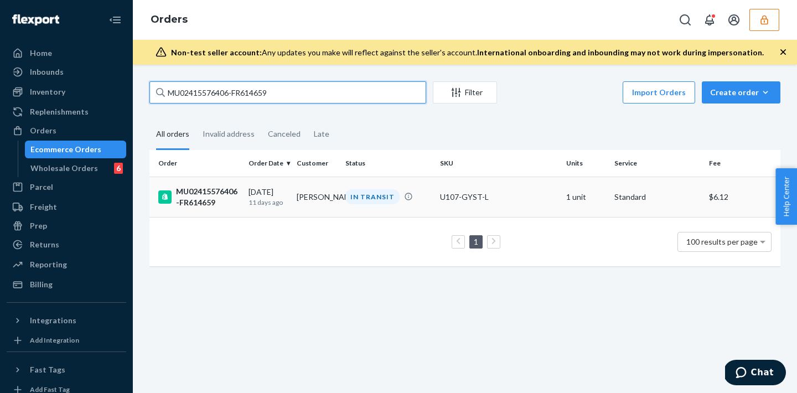
type input "MU02415576406-FR614659"
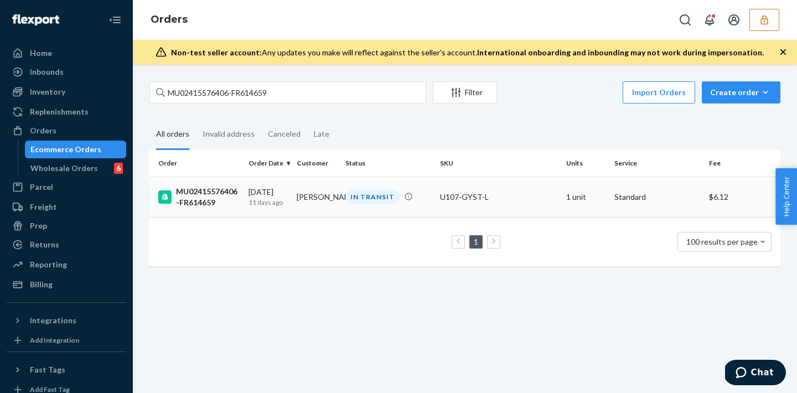
click at [378, 213] on td "IN TRANSIT" at bounding box center [388, 197] width 95 height 40
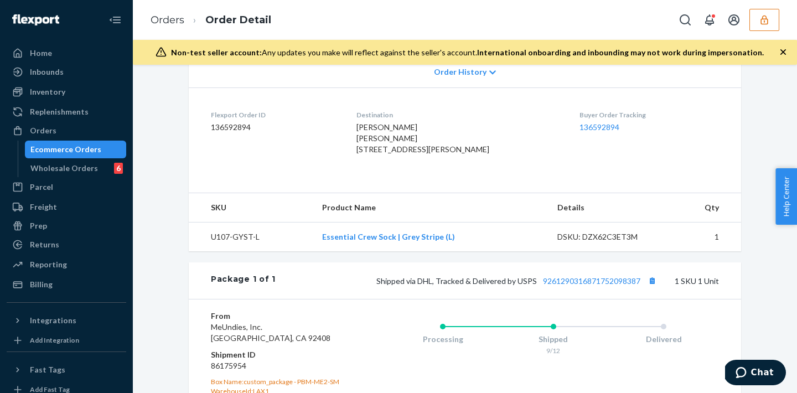
scroll to position [289, 0]
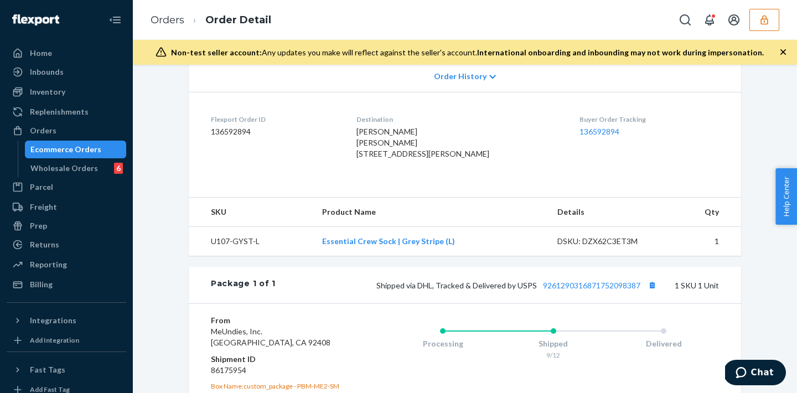
click at [220, 130] on dd "136592894" at bounding box center [275, 131] width 128 height 11
copy dd "136592894"
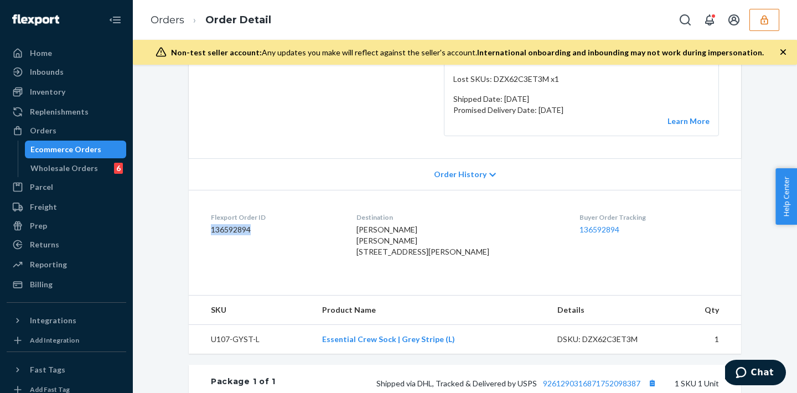
scroll to position [0, 0]
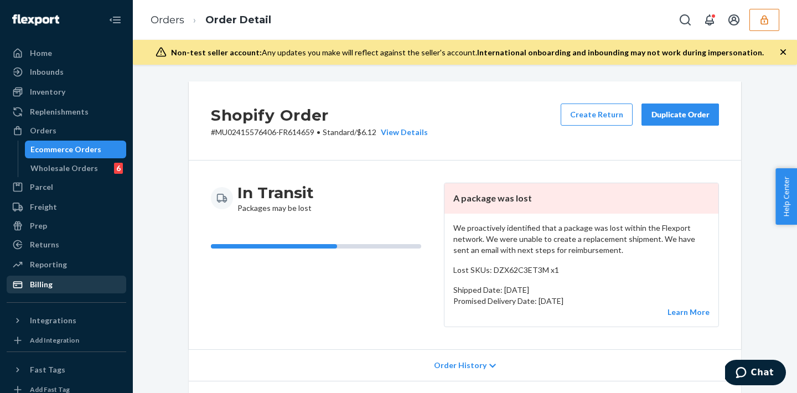
click at [63, 288] on div "Billing" at bounding box center [66, 285] width 117 height 16
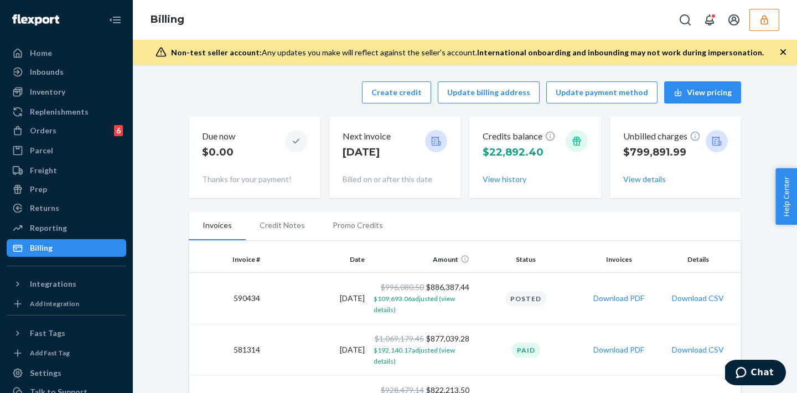
click at [352, 224] on li "Promo Credits" at bounding box center [358, 225] width 78 height 28
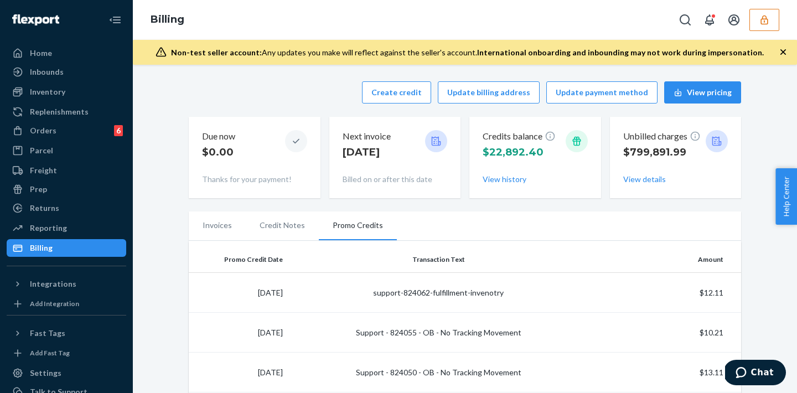
click at [218, 224] on li "Invoices" at bounding box center [217, 225] width 57 height 28
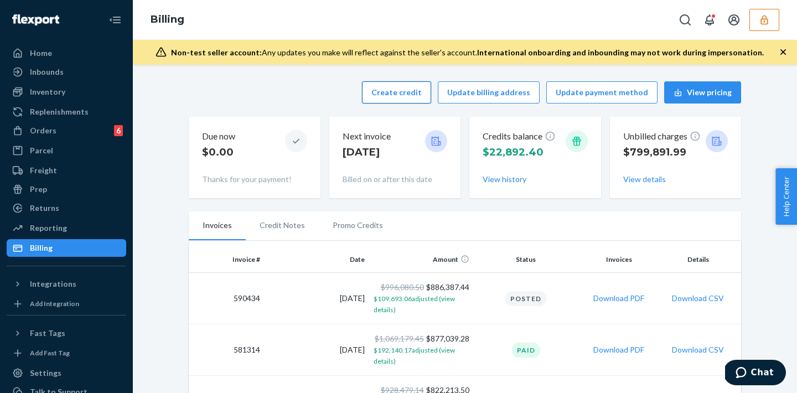
click at [409, 101] on button "Create credit" at bounding box center [396, 92] width 69 height 22
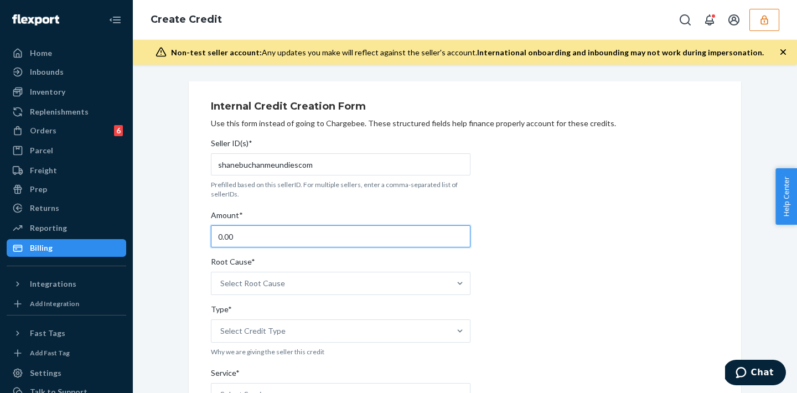
click at [301, 236] on input "0.00" at bounding box center [341, 236] width 260 height 22
type input "0"
type input "10.12"
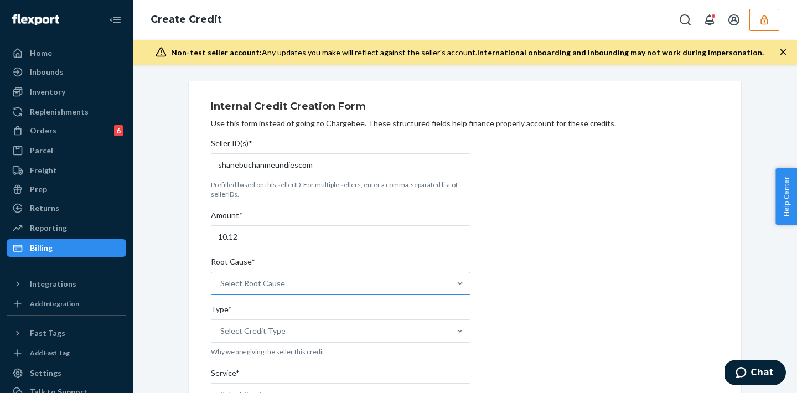
click at [307, 286] on div "Select Root Cause" at bounding box center [330, 283] width 239 height 22
click at [221, 286] on input "Root Cause* Select Root Cause" at bounding box center [220, 283] width 1 height 11
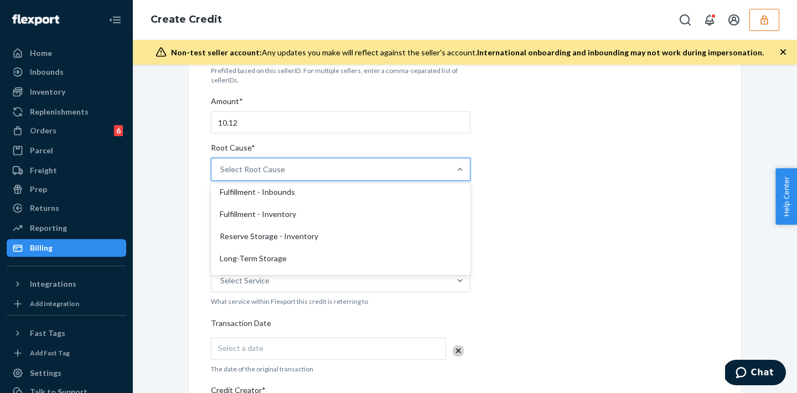
scroll to position [116, 0]
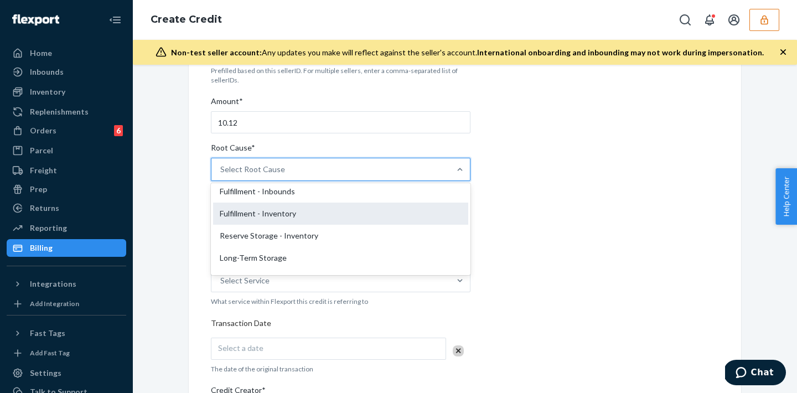
click at [289, 217] on div "Fulfillment - Inventory" at bounding box center [340, 214] width 255 height 22
click at [221, 175] on input "Root Cause* option Fulfillment - Inventory focused, 7 of 29. 29 results availab…" at bounding box center [220, 169] width 1 height 11
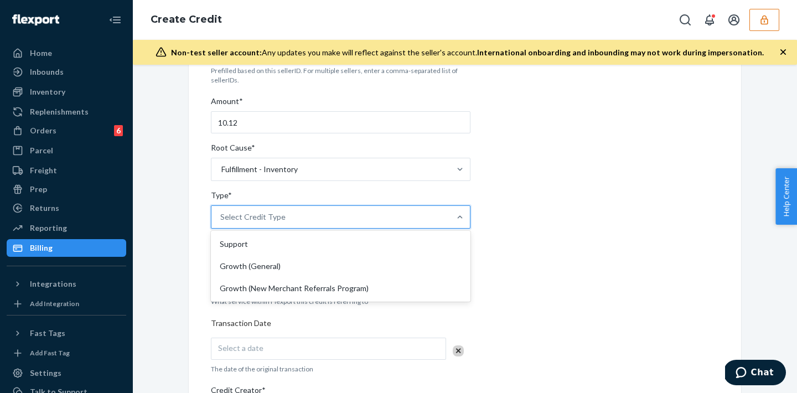
click at [288, 217] on div "Select Credit Type" at bounding box center [330, 217] width 239 height 22
click at [221, 217] on input "Type* option Support focused, 1 of 3. 3 results available. Use Up and Down to c…" at bounding box center [220, 216] width 1 height 11
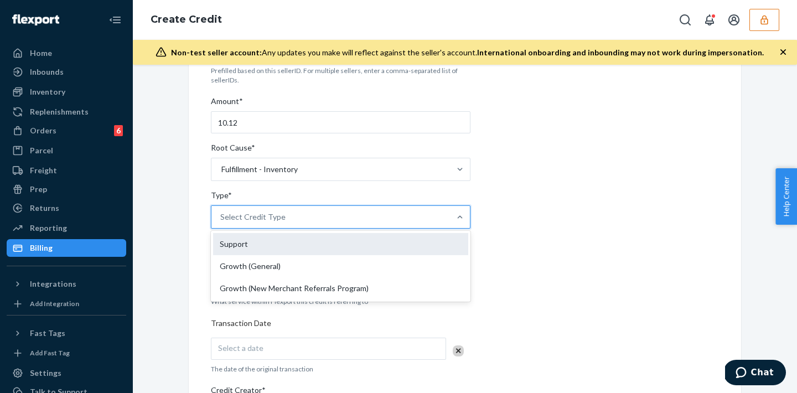
click at [277, 235] on div "Support" at bounding box center [340, 244] width 255 height 22
click at [221, 223] on input "Type* option Support focused, 1 of 3. 3 results available. Use Up and Down to c…" at bounding box center [220, 216] width 1 height 11
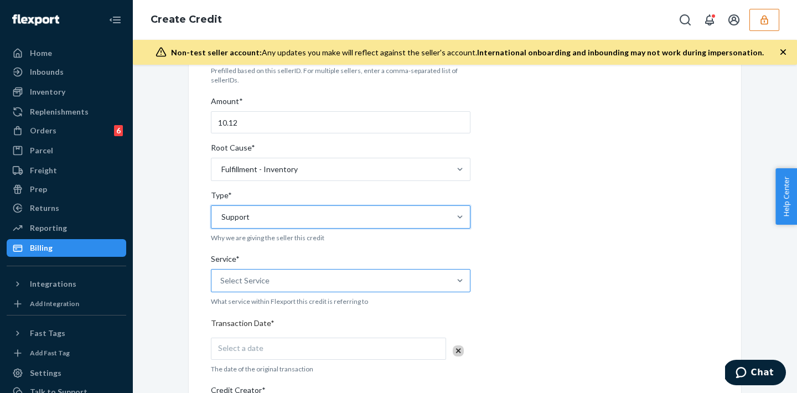
click at [269, 281] on div "Select Service" at bounding box center [330, 281] width 239 height 22
click at [221, 281] on input "Service* Select Service" at bounding box center [220, 280] width 1 height 11
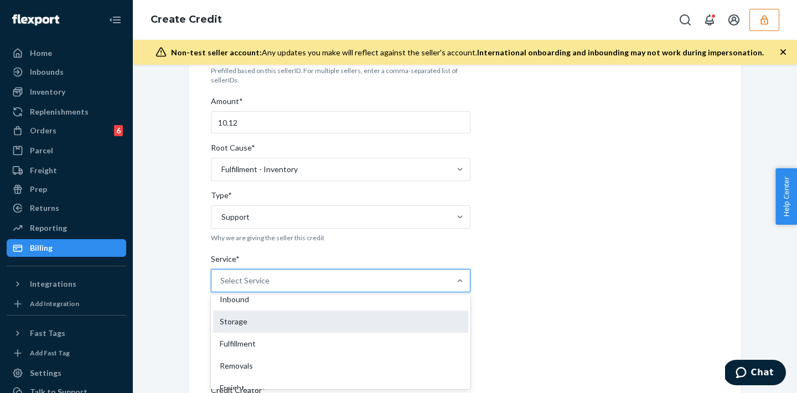
scroll to position [33, 0]
click at [234, 342] on div "Fulfillment" at bounding box center [340, 341] width 255 height 22
click at [221, 286] on input "Service* option Fulfillment focused, 4 of 10. 10 results available. Use Up and …" at bounding box center [220, 280] width 1 height 11
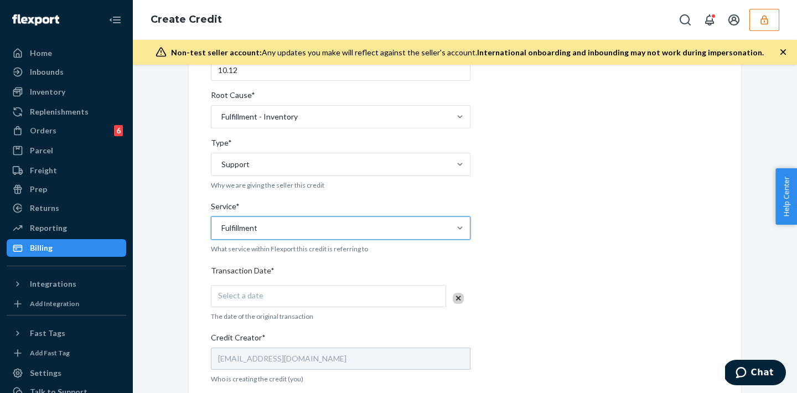
scroll to position [168, 0]
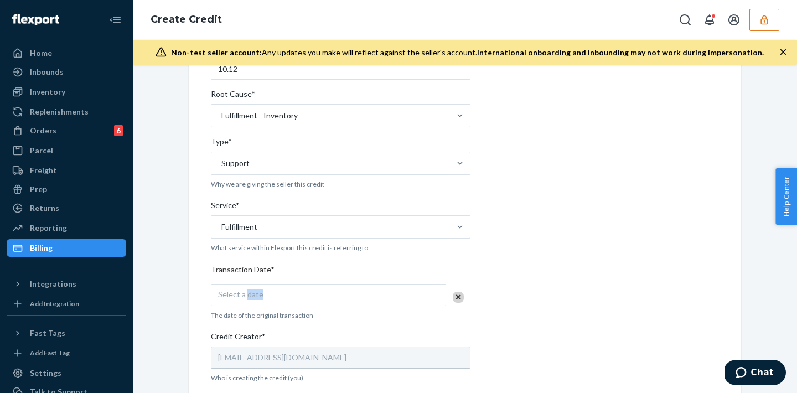
click at [247, 303] on div "Select a date" at bounding box center [328, 295] width 235 height 22
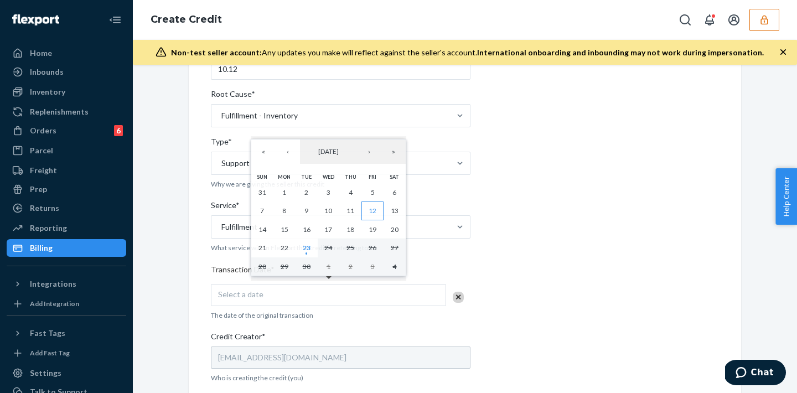
click at [373, 214] on abbr "12" at bounding box center [373, 211] width 8 height 8
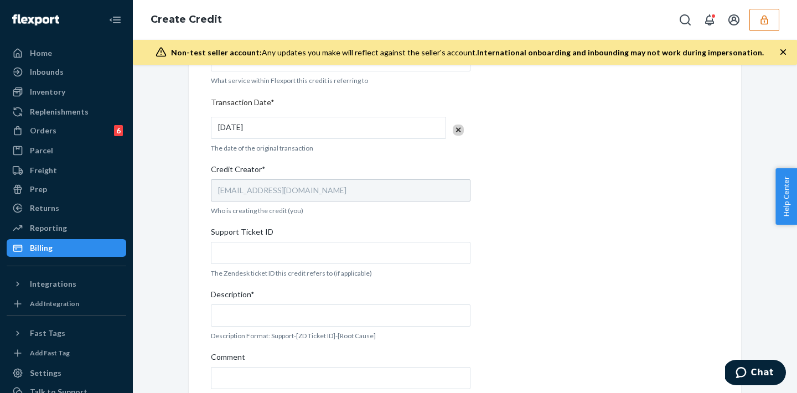
scroll to position [345, 0]
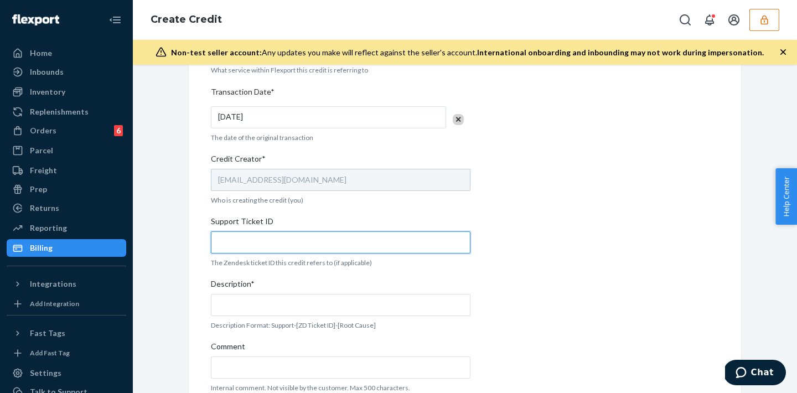
click at [252, 241] on input "Support Ticket ID" at bounding box center [341, 242] width 260 height 22
paste input "824066"
type input "824066"
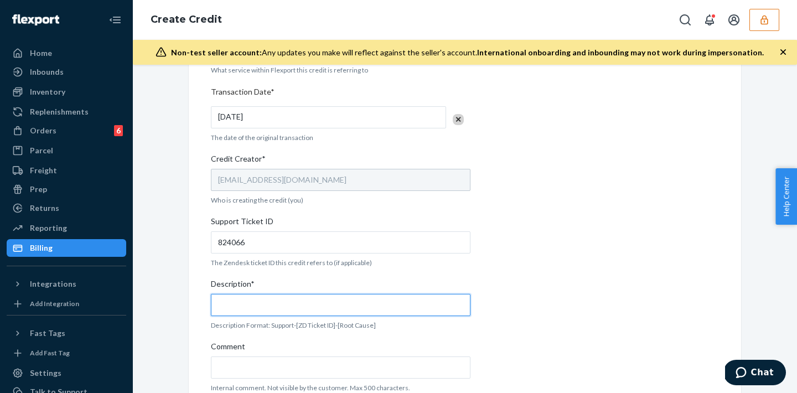
click at [247, 313] on input "Description*" at bounding box center [341, 305] width 260 height 22
paste input "824066"
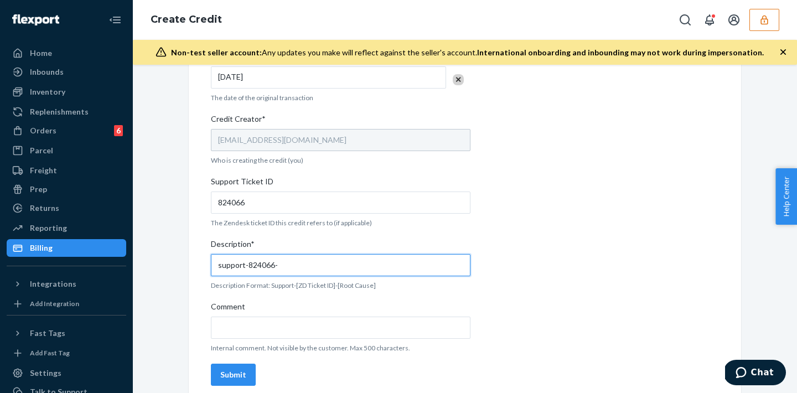
scroll to position [396, 0]
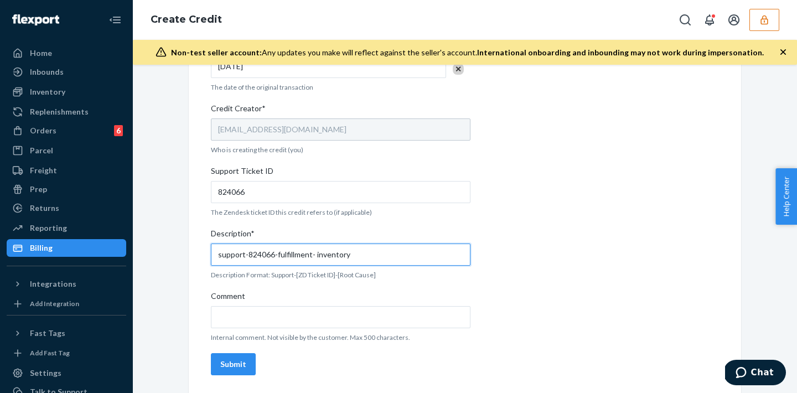
type input "support-824066-fulfillment- inventory"
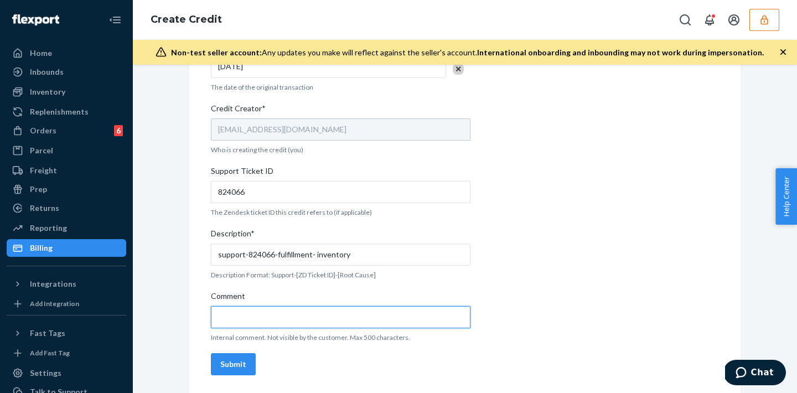
click at [289, 309] on input "Comment" at bounding box center [341, 317] width 260 height 22
type input "lost package alert"
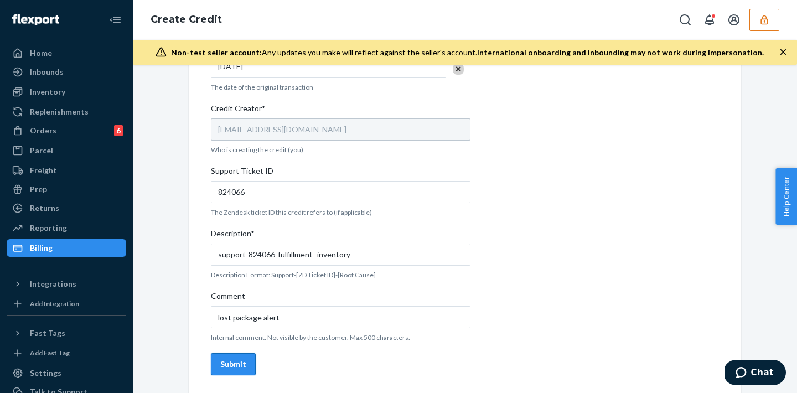
click at [234, 365] on div "Submit" at bounding box center [233, 364] width 26 height 11
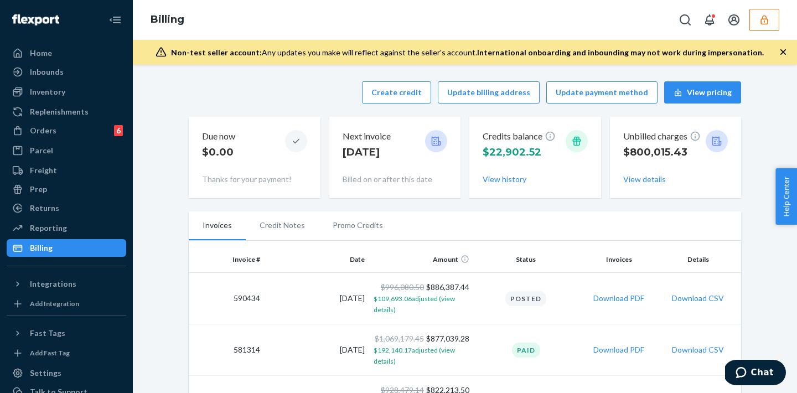
click at [772, 21] on button "button" at bounding box center [765, 20] width 30 height 22
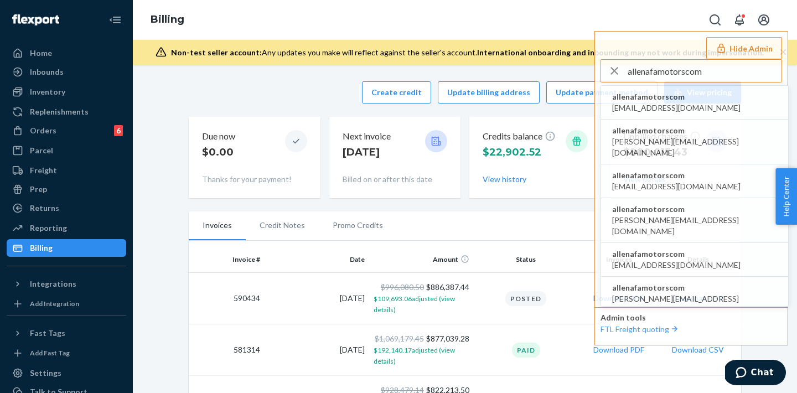
type input "allenafamotorscom"
click at [708, 95] on li "allenafamotorscom 120422831@qq.com" at bounding box center [694, 103] width 187 height 34
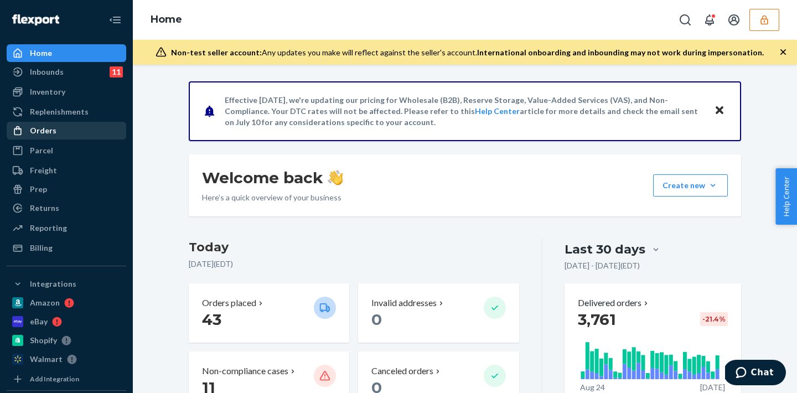
click at [33, 126] on div "Orders" at bounding box center [43, 130] width 27 height 11
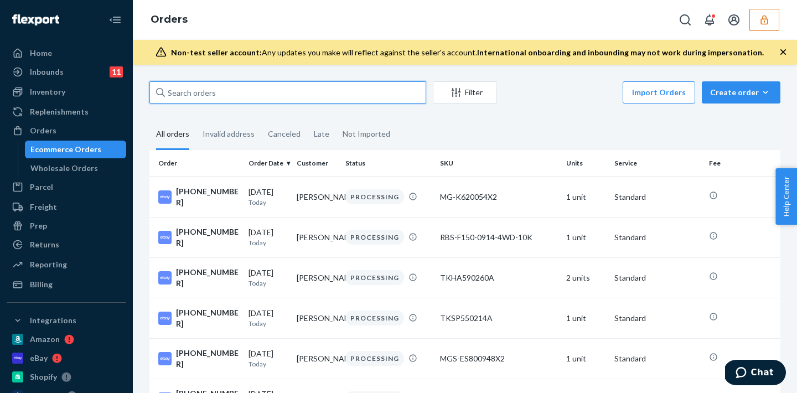
click at [202, 97] on input "text" at bounding box center [287, 92] width 277 height 22
paste input "135904704"
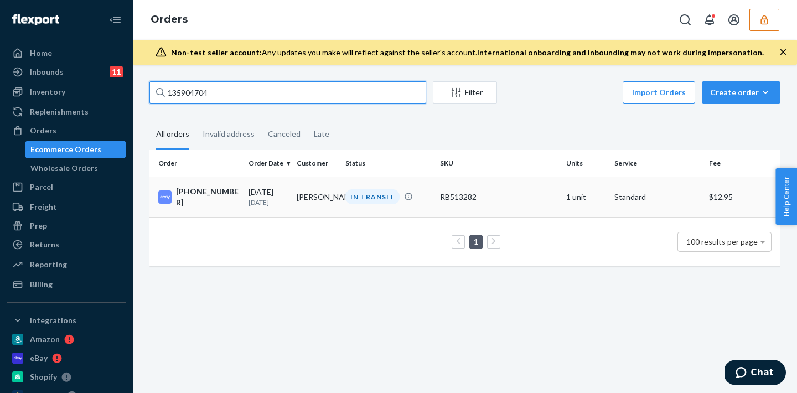
type input "135904704"
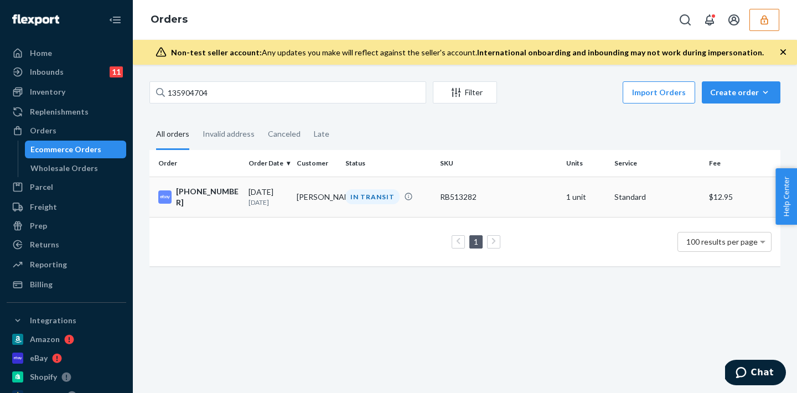
click at [368, 195] on div "IN TRANSIT" at bounding box center [372, 196] width 54 height 15
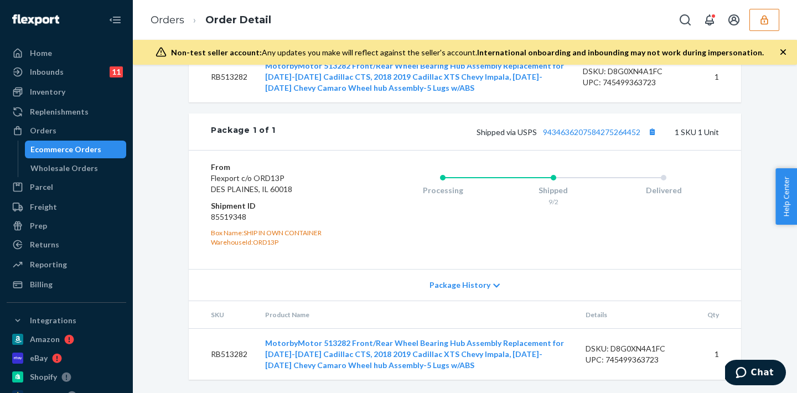
scroll to position [456, 0]
click at [66, 139] on link "Orders" at bounding box center [67, 131] width 120 height 18
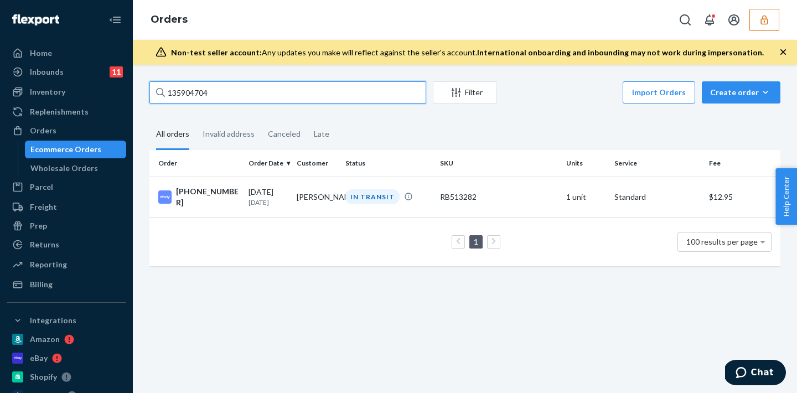
drag, startPoint x: 233, startPoint y: 88, endPoint x: 143, endPoint y: 70, distance: 92.0
click at [143, 70] on div "135904704 Filter Import Orders Create order Ecommerce order Removal order All o…" at bounding box center [465, 229] width 664 height 328
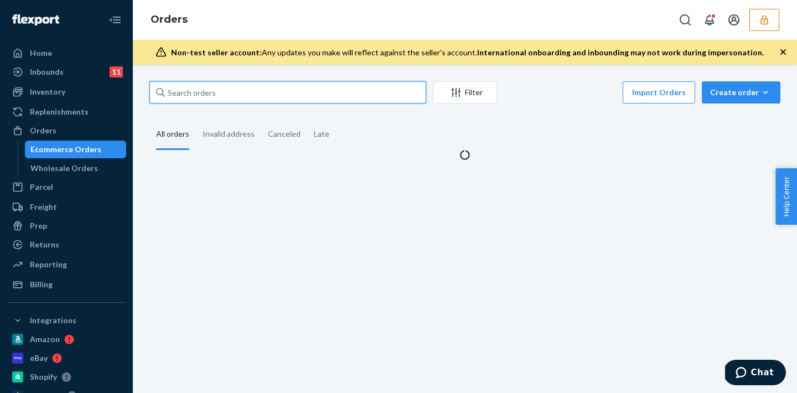
paste input "136384467"
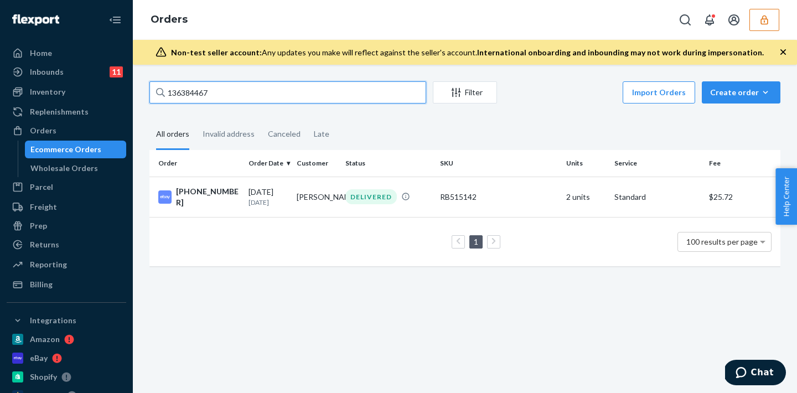
type input "136384467"
drag, startPoint x: 222, startPoint y: 87, endPoint x: 52, endPoint y: 84, distance: 170.0
click at [52, 84] on div "Home Inbounds 11 Shipping Plans Problems 11 Inventory Products Replenishments O…" at bounding box center [398, 196] width 797 height 393
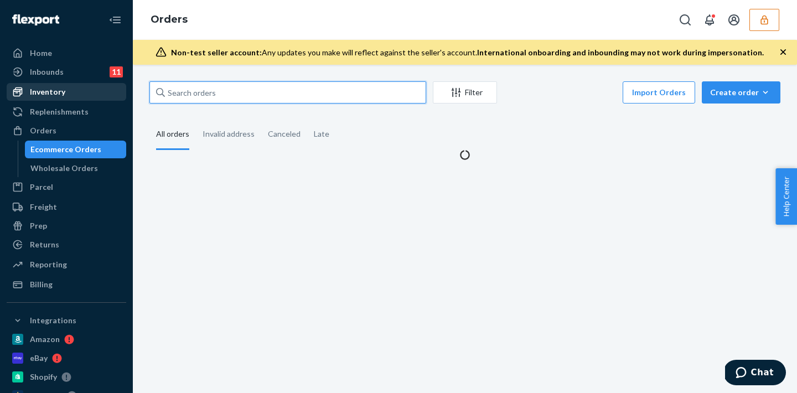
paste input "136450913"
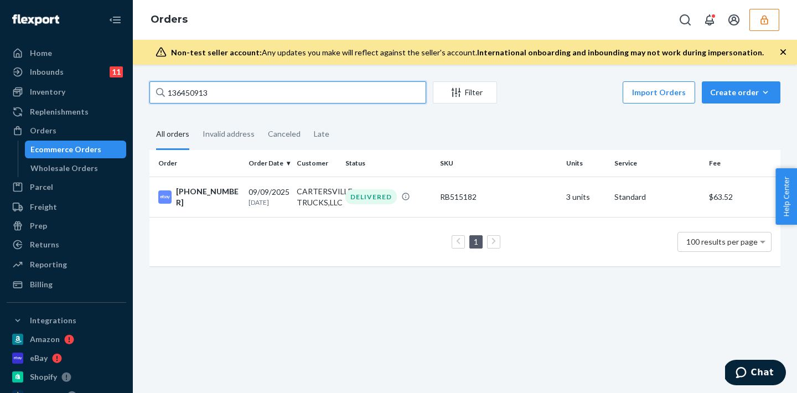
type input "136450913"
drag, startPoint x: 223, startPoint y: 94, endPoint x: 125, endPoint y: 78, distance: 99.3
click at [125, 78] on div "Home Inbounds 11 Shipping Plans Problems 11 Inventory Products Replenishments O…" at bounding box center [398, 196] width 797 height 393
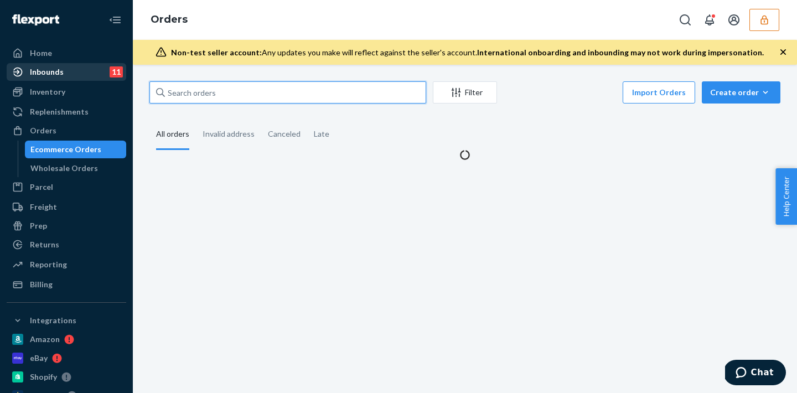
paste input "135904704"
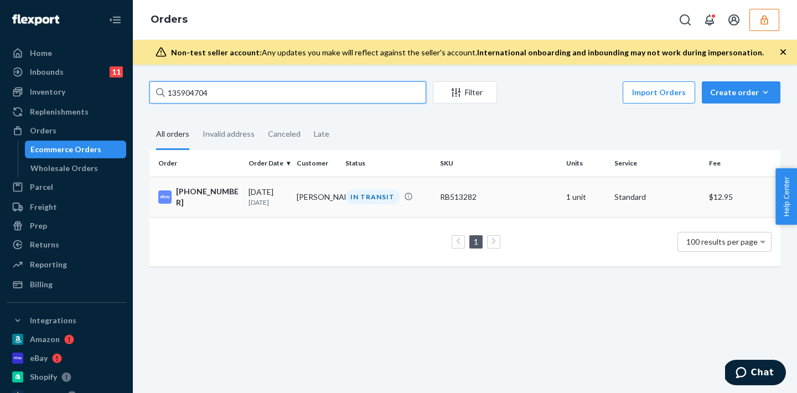
type input "135904704"
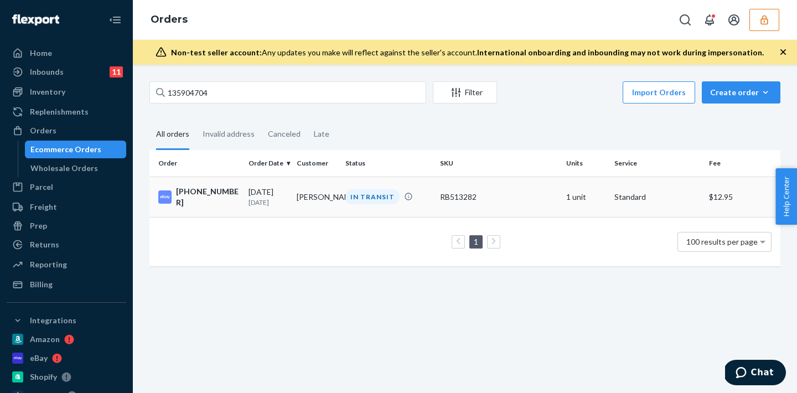
click at [412, 203] on div "IN TRANSIT" at bounding box center [388, 196] width 90 height 15
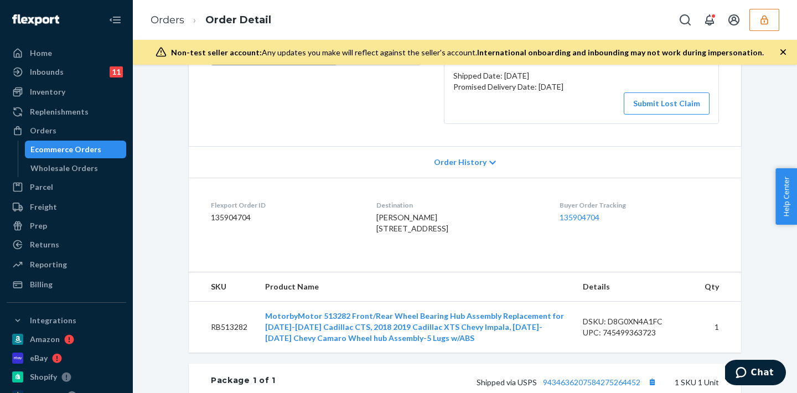
scroll to position [149, 0]
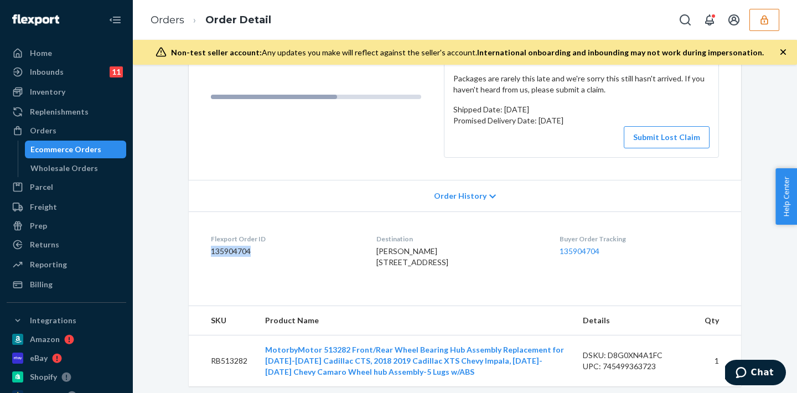
drag, startPoint x: 207, startPoint y: 252, endPoint x: 290, endPoint y: 252, distance: 83.6
click at [290, 252] on dl "Flexport Order ID 135904704 Destination Angel Deleonramos 100 Challenger Ave Ha…" at bounding box center [465, 252] width 553 height 83
copy dd "135904704"
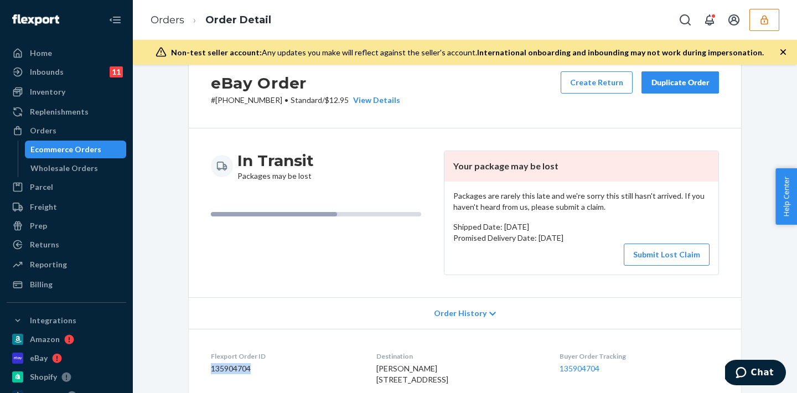
scroll to position [0, 0]
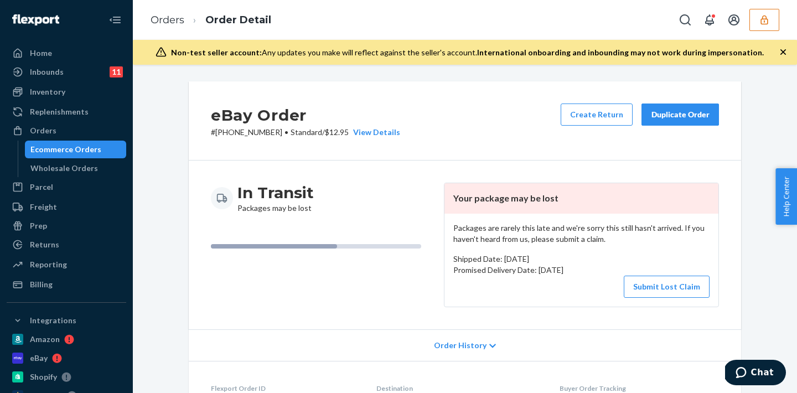
click at [769, 28] on button "button" at bounding box center [765, 20] width 30 height 22
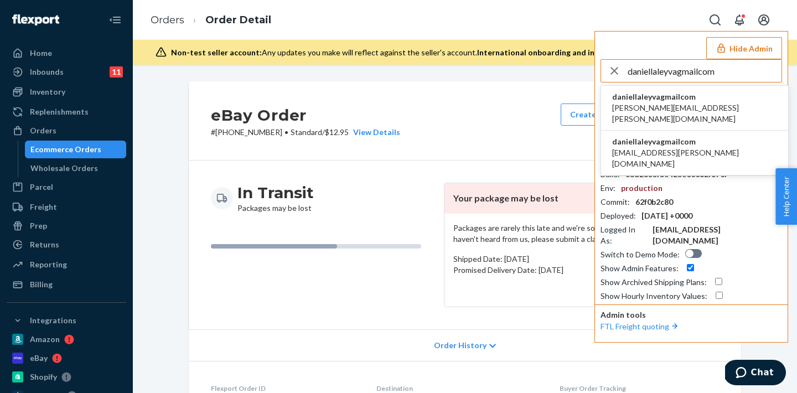
type input "daniellaleyvagmailcom"
click at [679, 97] on span "daniellaleyvagmailcom" at bounding box center [694, 96] width 165 height 11
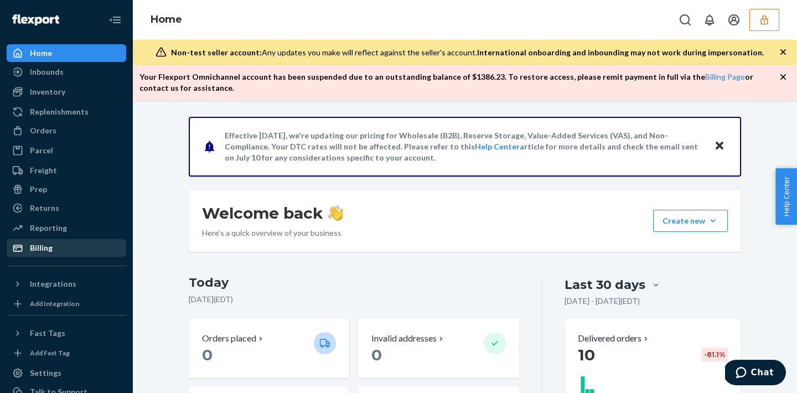
click at [59, 254] on div "Billing" at bounding box center [66, 248] width 117 height 16
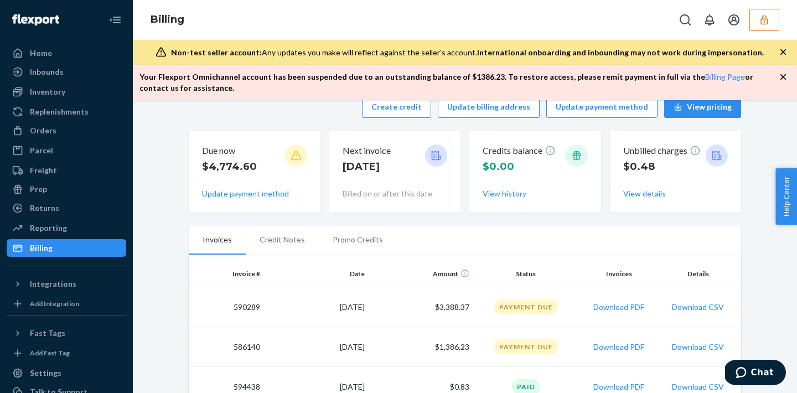
scroll to position [61, 0]
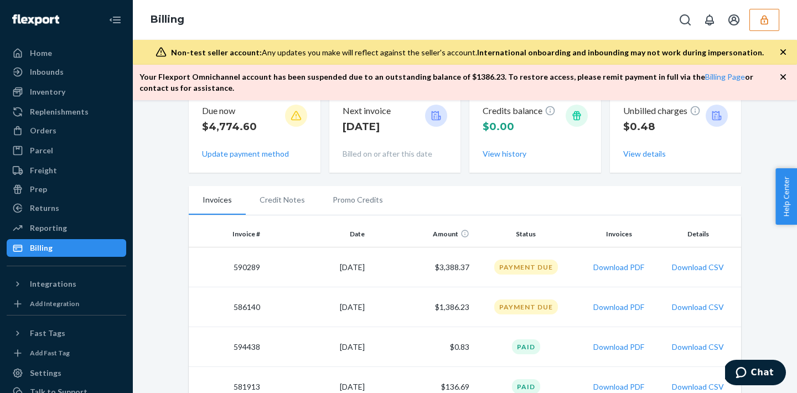
click at [273, 304] on td "[DATE]" at bounding box center [317, 307] width 105 height 40
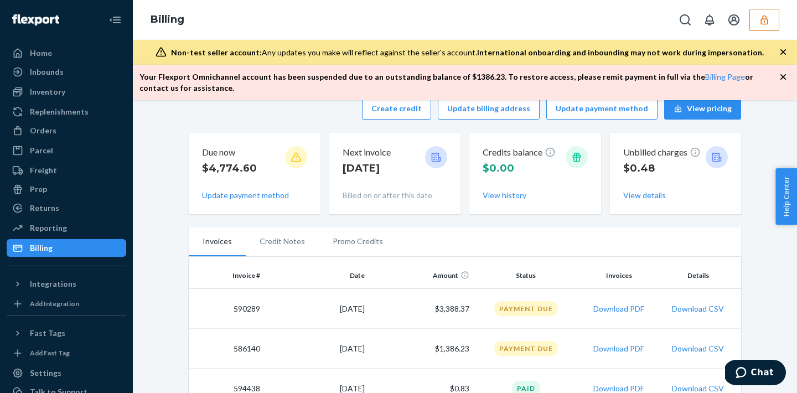
scroll to position [0, 0]
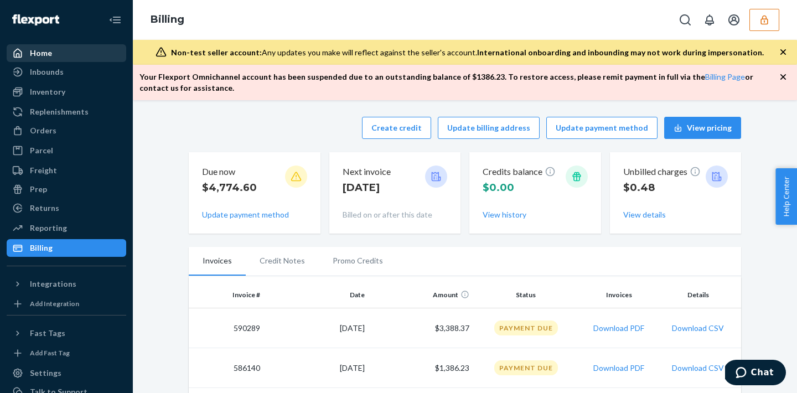
click at [45, 58] on div "Home" at bounding box center [41, 53] width 22 height 11
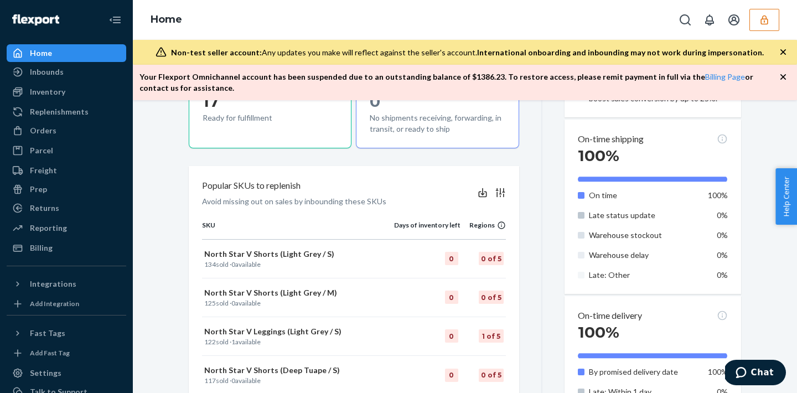
scroll to position [334, 0]
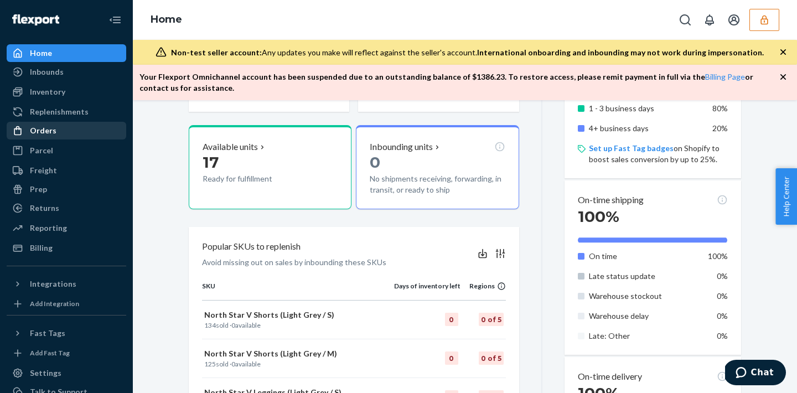
click at [59, 137] on div "Orders" at bounding box center [66, 131] width 117 height 16
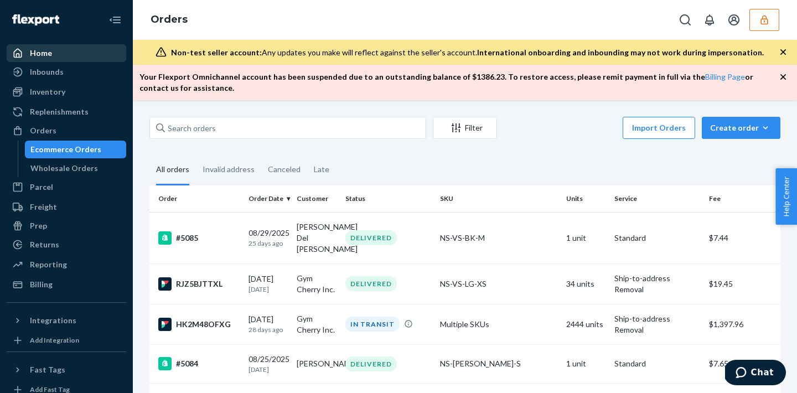
click at [70, 59] on div "Home" at bounding box center [66, 53] width 117 height 16
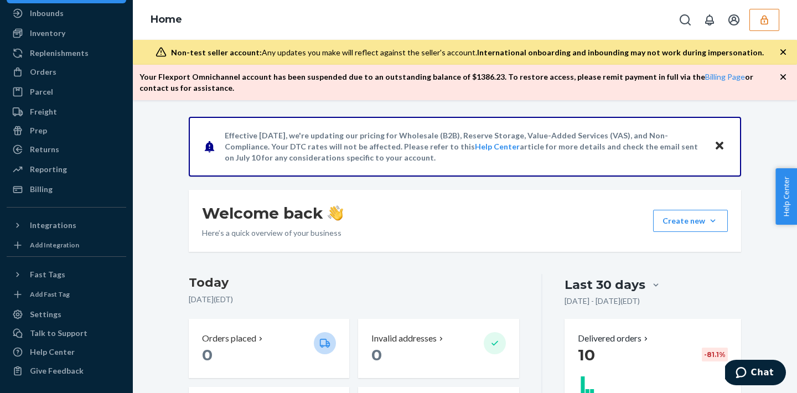
scroll to position [380, 0]
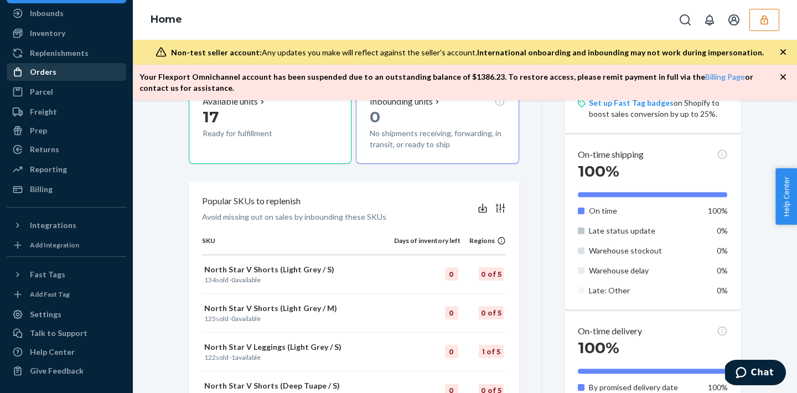
click at [91, 72] on div "Orders" at bounding box center [66, 72] width 117 height 16
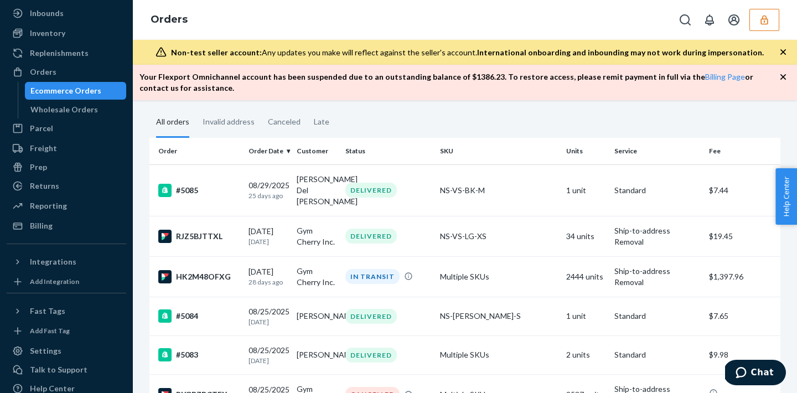
scroll to position [59, 0]
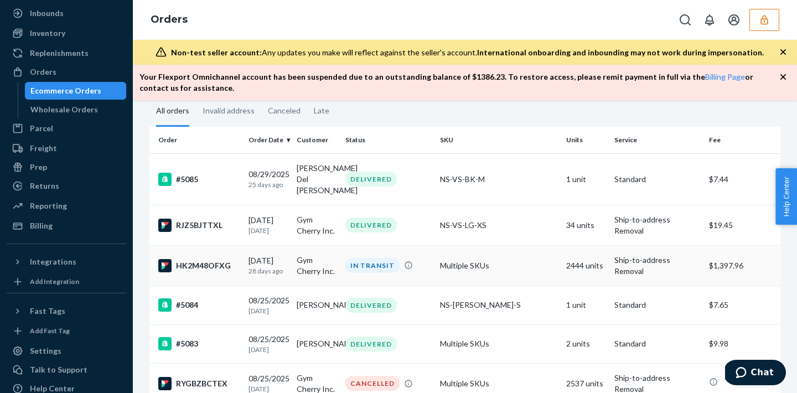
click at [461, 259] on td "Multiple SKUs" at bounding box center [499, 265] width 126 height 40
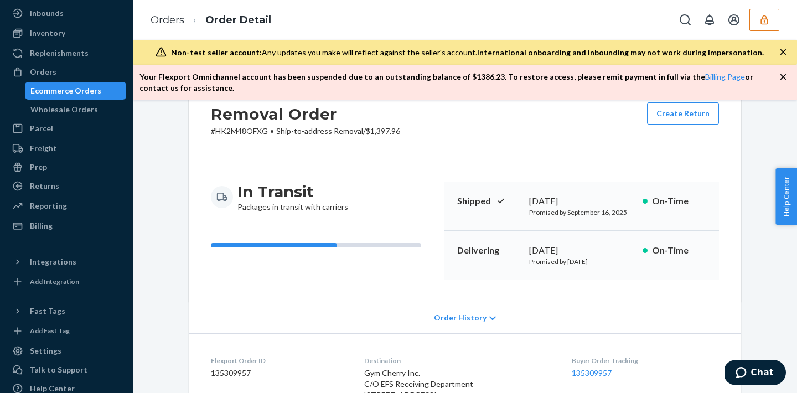
scroll to position [102, 0]
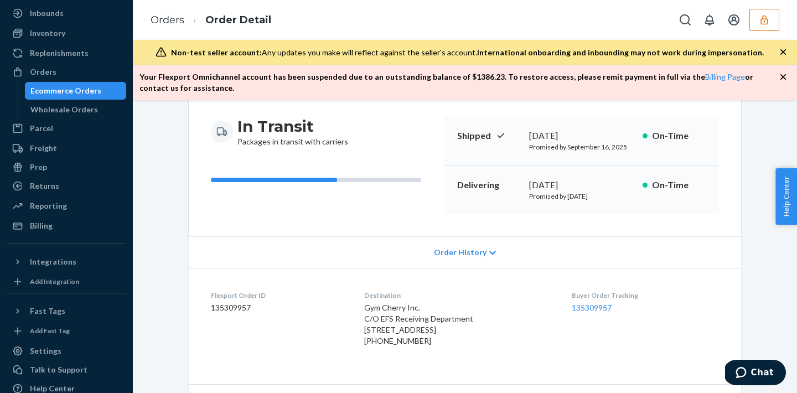
click at [455, 255] on span "Order History" at bounding box center [460, 252] width 53 height 11
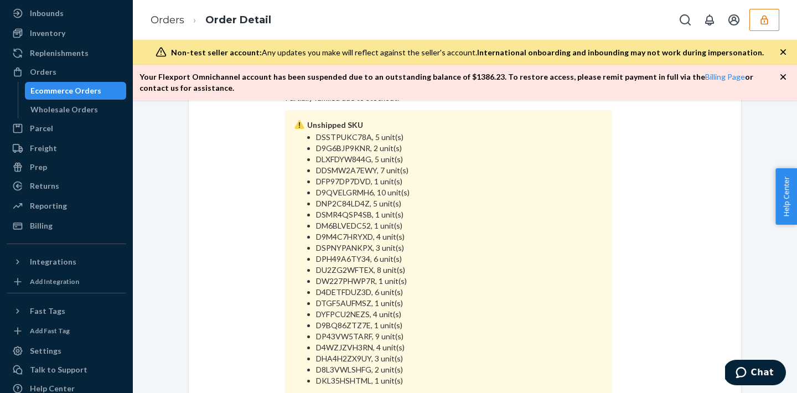
scroll to position [782, 0]
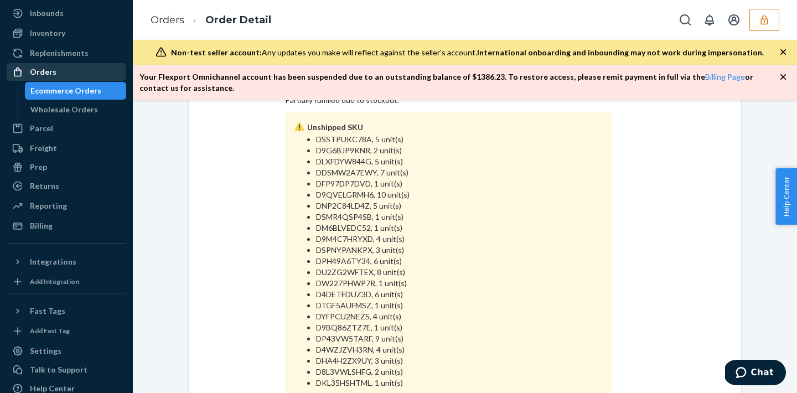
click at [83, 65] on div "Orders" at bounding box center [66, 72] width 117 height 16
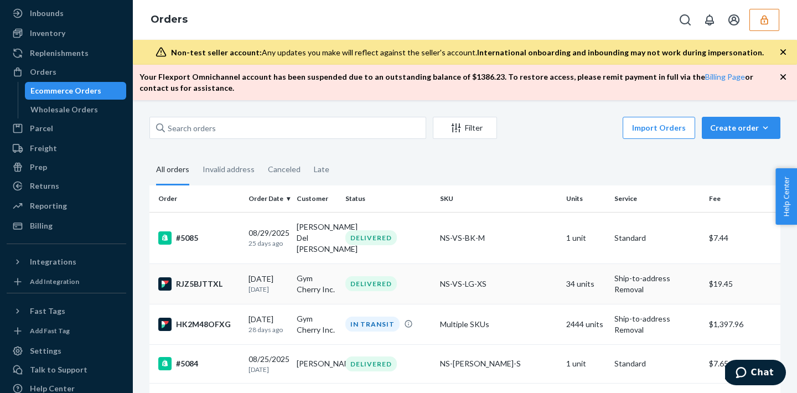
click at [538, 266] on td "NS-VS-LG-XS" at bounding box center [499, 284] width 126 height 40
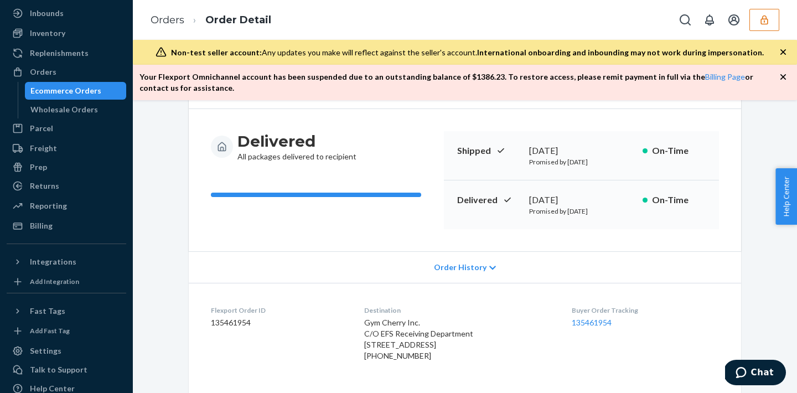
click at [472, 274] on div "Order History" at bounding box center [465, 267] width 553 height 32
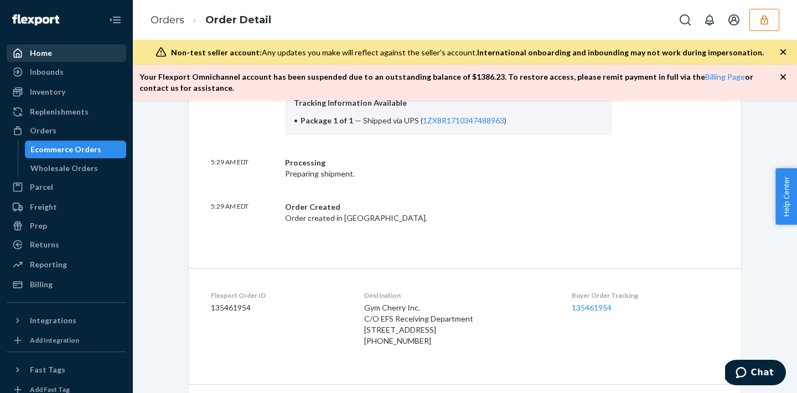
click at [55, 45] on link "Home" at bounding box center [67, 53] width 120 height 18
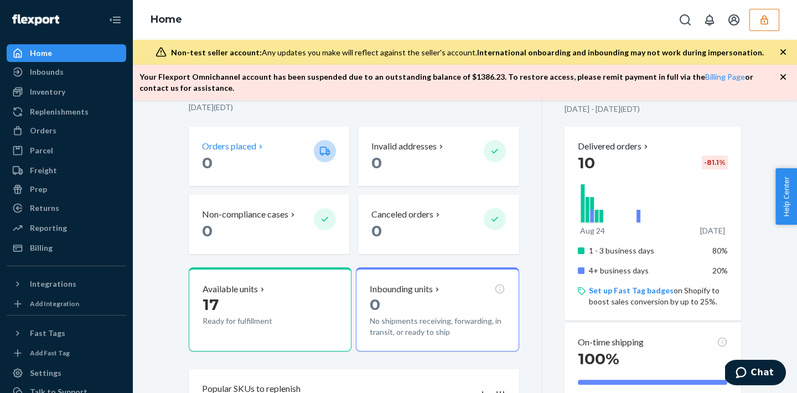
scroll to position [274, 0]
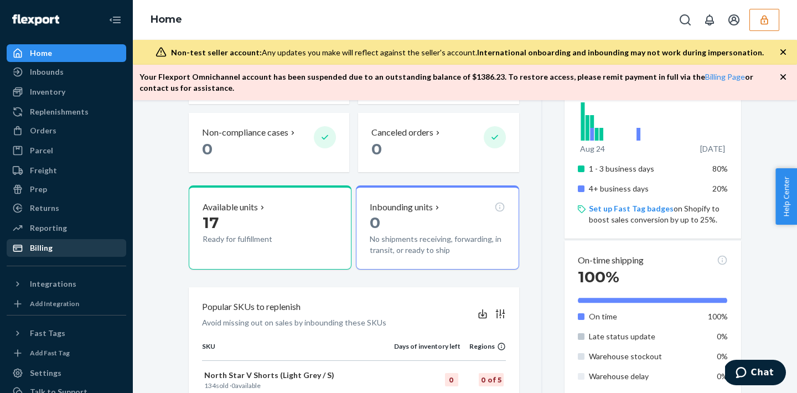
click at [81, 246] on div "Billing" at bounding box center [66, 248] width 117 height 16
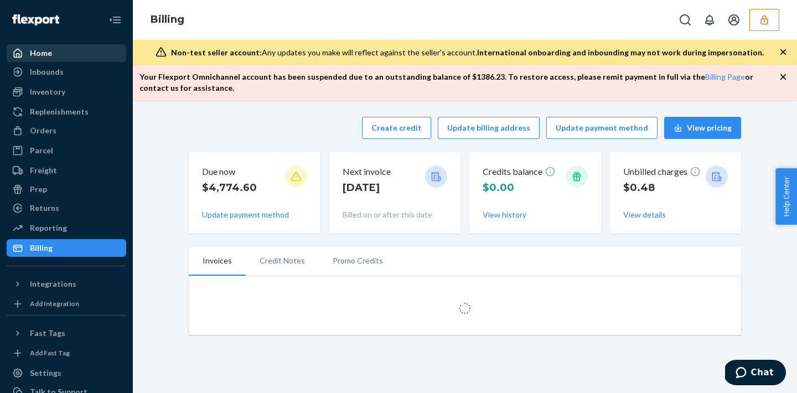
click at [43, 58] on div "Home" at bounding box center [41, 53] width 22 height 11
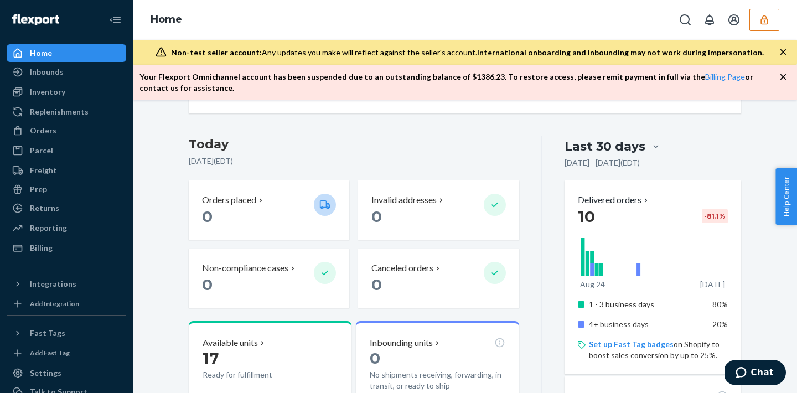
scroll to position [139, 0]
click at [97, 252] on div "Billing" at bounding box center [66, 248] width 117 height 16
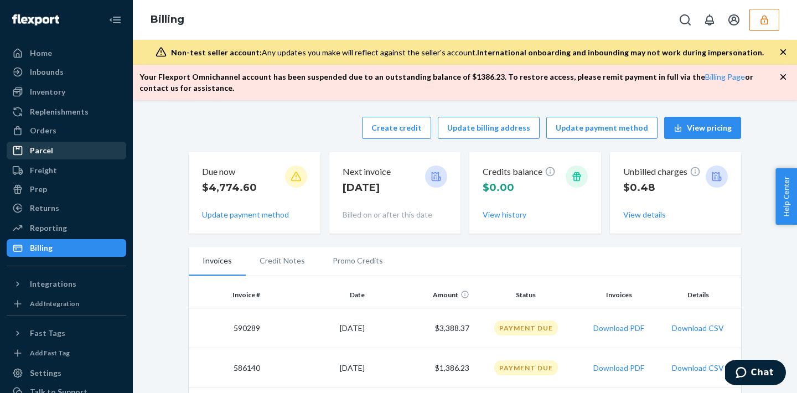
click at [19, 152] on icon at bounding box center [17, 150] width 11 height 11
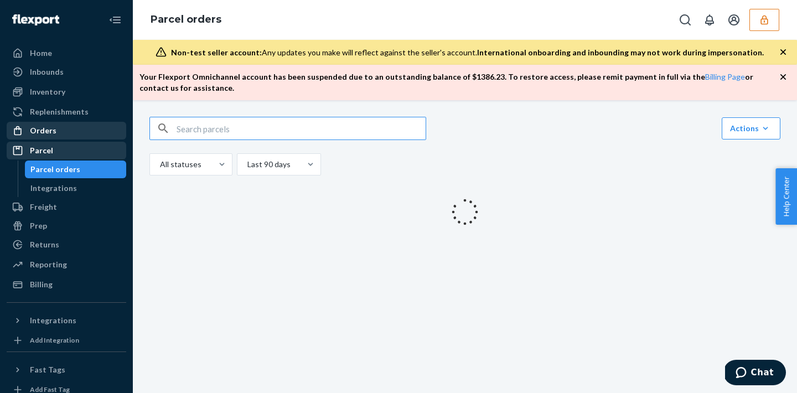
click at [24, 136] on div "Orders" at bounding box center [66, 131] width 117 height 16
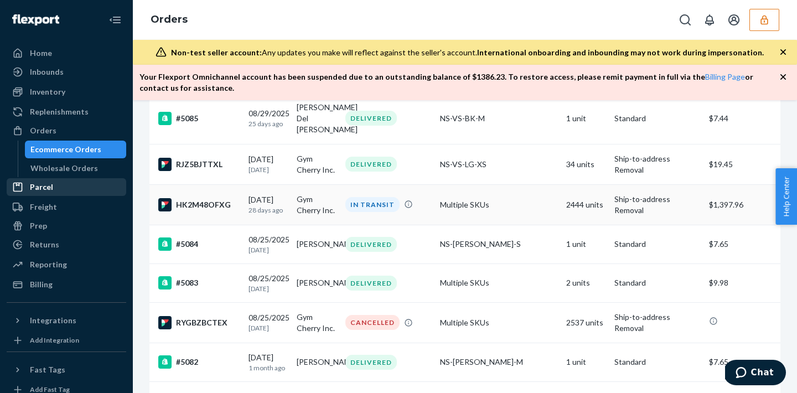
scroll to position [122, 0]
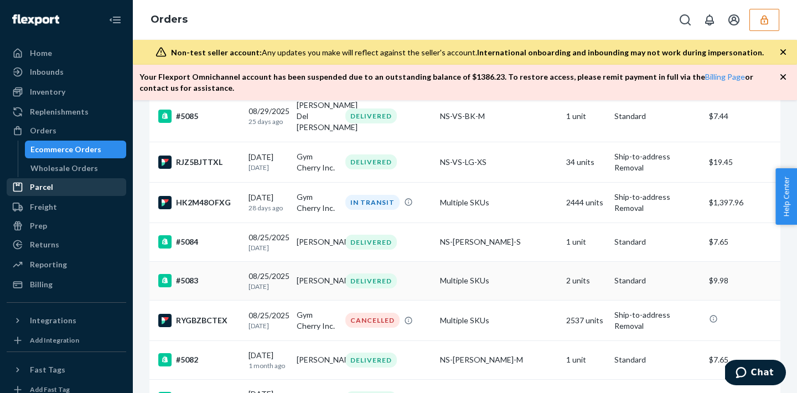
click at [450, 266] on td "Multiple SKUs" at bounding box center [499, 280] width 126 height 39
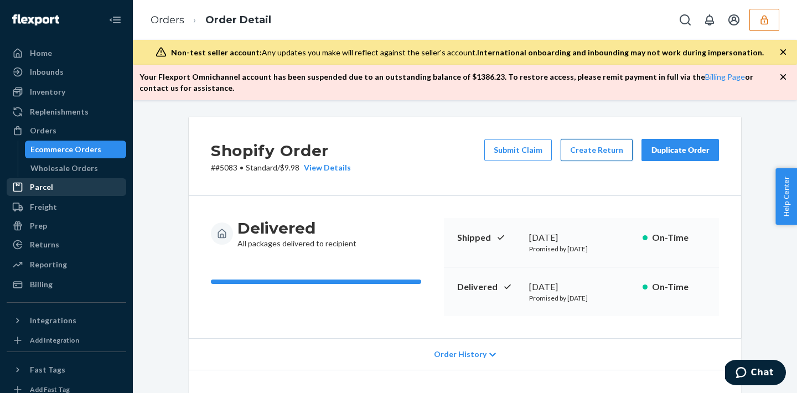
click at [585, 148] on button "Create Return" at bounding box center [597, 150] width 72 height 22
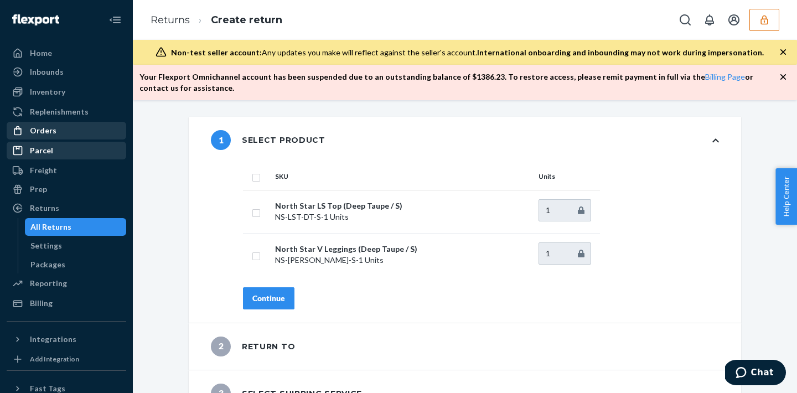
click at [55, 133] on div "Orders" at bounding box center [66, 131] width 117 height 16
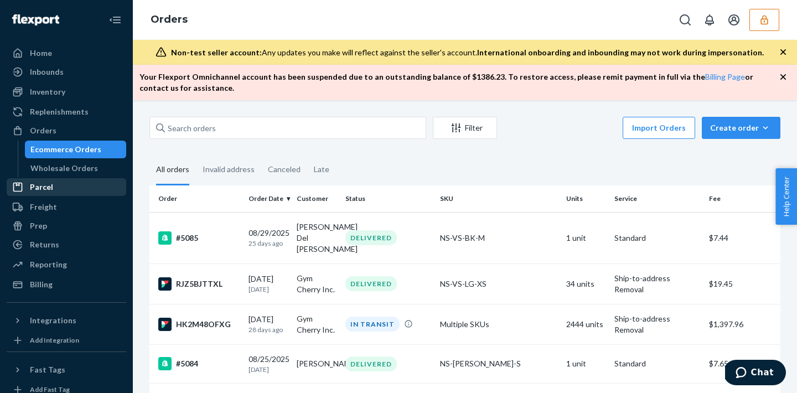
click at [758, 18] on button "button" at bounding box center [765, 20] width 30 height 22
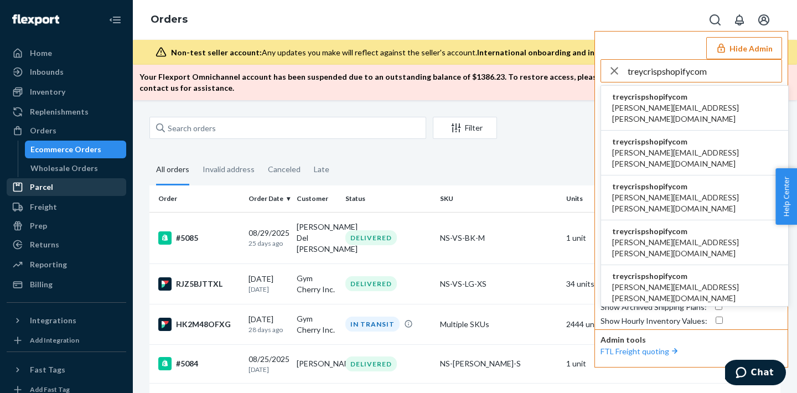
type input "treycrispshopifycom"
click at [632, 106] on span "adam.j.smith@shopify.com" at bounding box center [694, 113] width 165 height 22
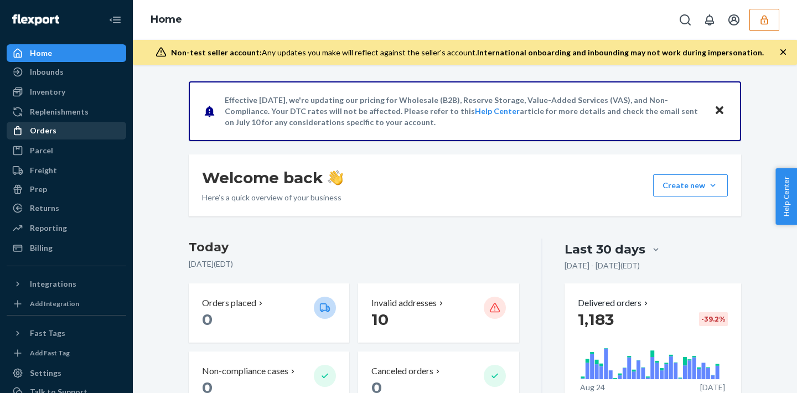
click at [51, 131] on div "Orders" at bounding box center [43, 130] width 27 height 11
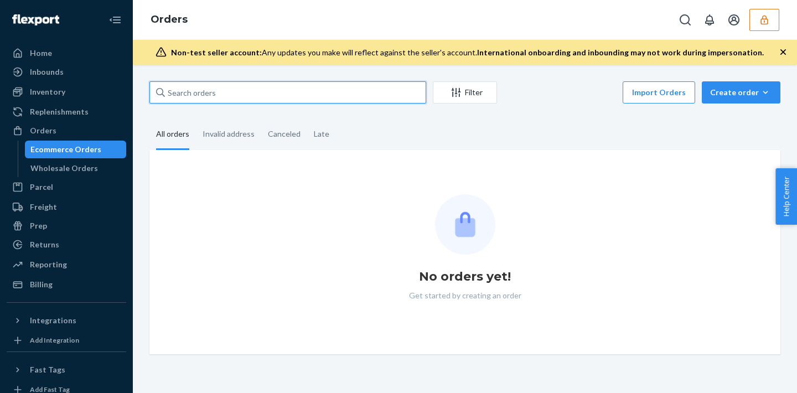
click at [191, 89] on input "text" at bounding box center [287, 92] width 277 height 22
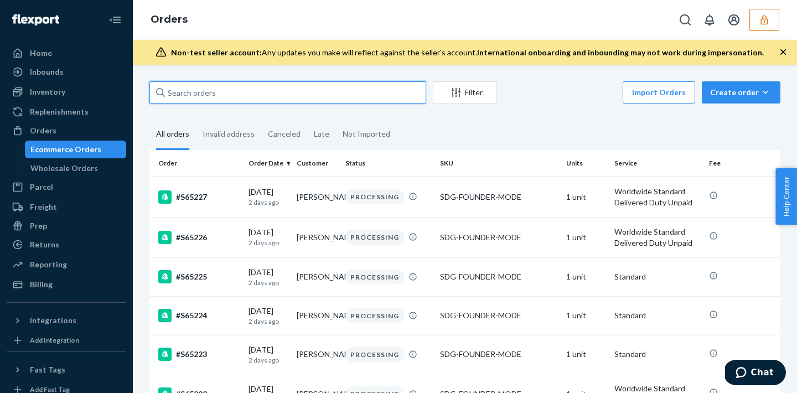
paste input "133977751"
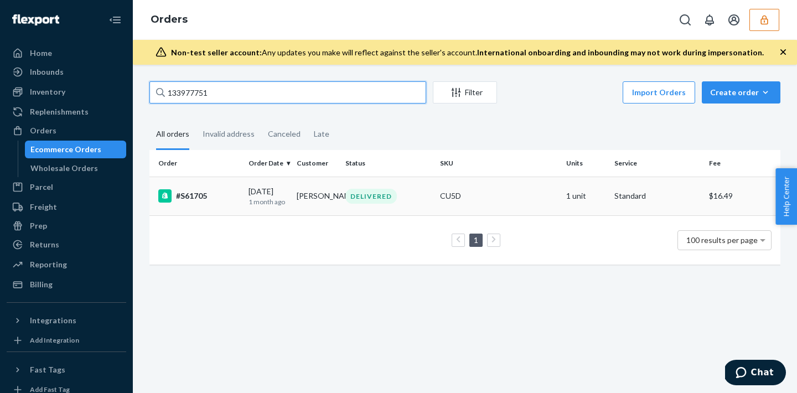
type input "133977751"
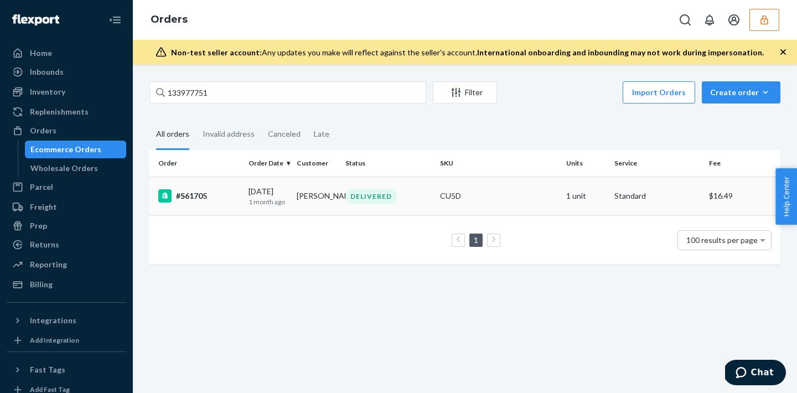
click at [512, 205] on td "CU5D" at bounding box center [499, 196] width 126 height 39
click at [509, 181] on td "CU5D" at bounding box center [499, 196] width 126 height 39
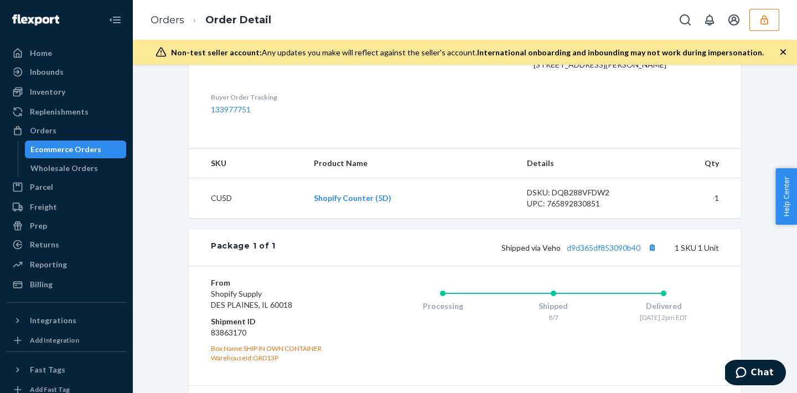
scroll to position [323, 0]
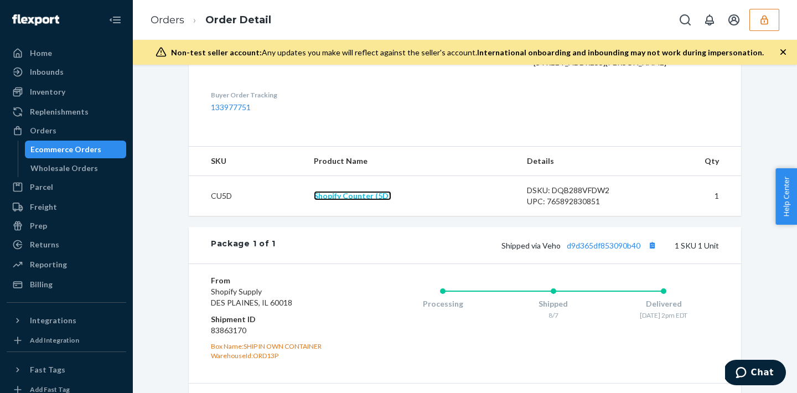
click at [372, 200] on link "Shopify Counter (5D)" at bounding box center [353, 195] width 78 height 9
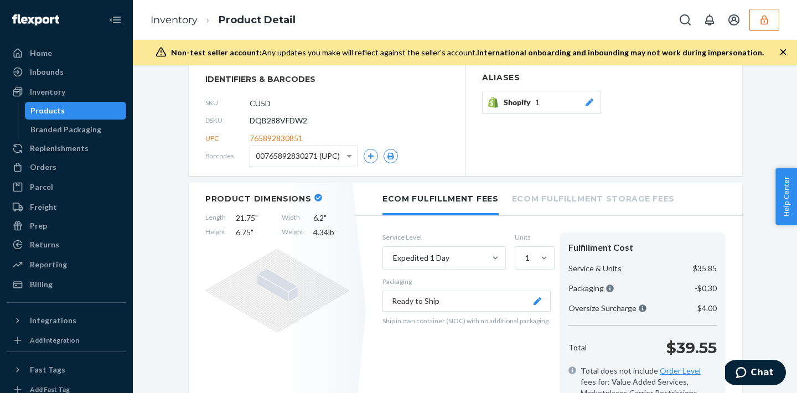
scroll to position [148, 0]
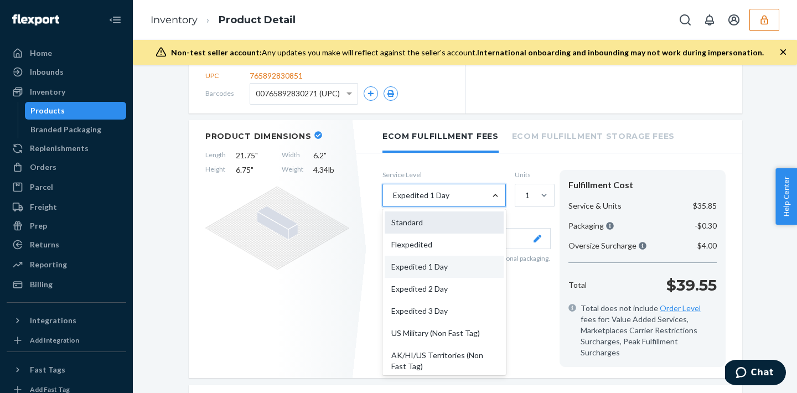
click at [412, 230] on div "Standard" at bounding box center [444, 222] width 119 height 22
click at [393, 201] on input "option Standard focused, 1 of 10. 10 results available. Use Up and Down to choo…" at bounding box center [392, 195] width 1 height 11
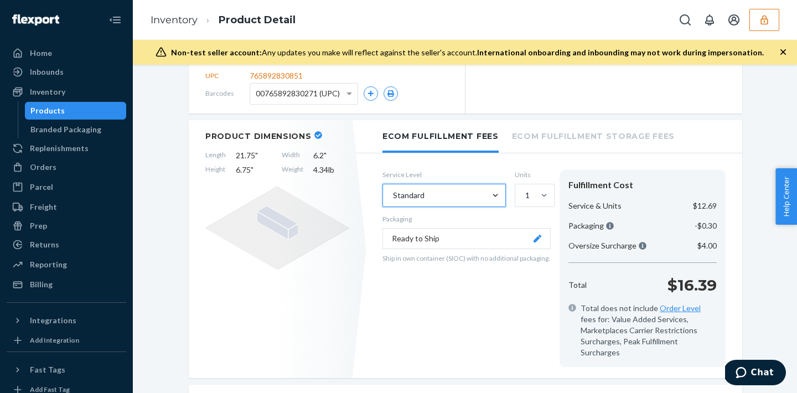
click at [479, 191] on div "Standard" at bounding box center [434, 195] width 102 height 22
click at [393, 191] on input "option Standard, selected. 0 results available. Select is focused ,type to refi…" at bounding box center [392, 195] width 1 height 11
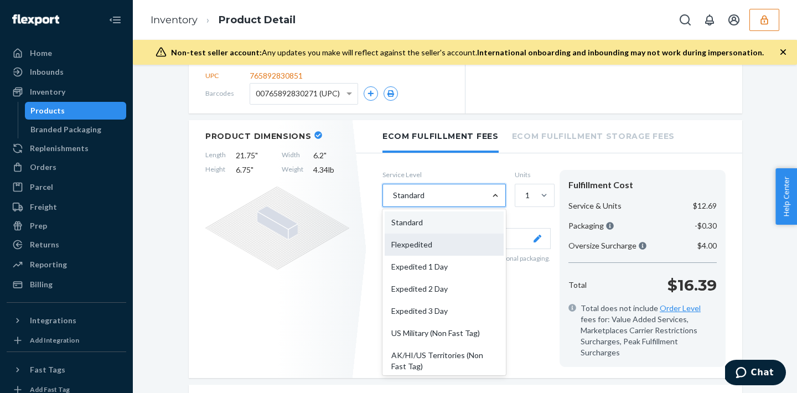
click at [456, 243] on div "Flexpedited" at bounding box center [444, 245] width 119 height 22
click at [393, 201] on input "option Standard, selected. option Flexpedited focused, 2 of 10. 10 results avai…" at bounding box center [392, 195] width 1 height 11
click at [491, 203] on div at bounding box center [496, 195] width 20 height 22
click at [393, 201] on input "option Flexpedited, selected. option Flexpedited focused, 2 of 10. 10 results a…" at bounding box center [392, 195] width 1 height 11
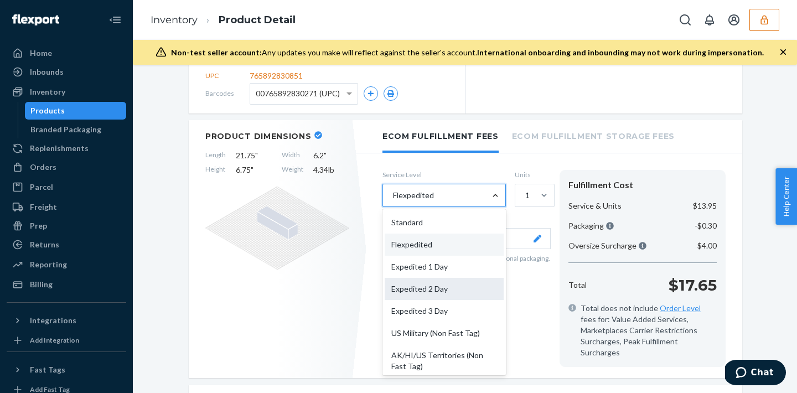
click at [460, 286] on div "Expedited 2 Day" at bounding box center [444, 289] width 119 height 22
click at [393, 201] on input "option Flexpedited, selected. option Expedited 2 Day focused, 4 of 10. 10 resul…" at bounding box center [392, 195] width 1 height 11
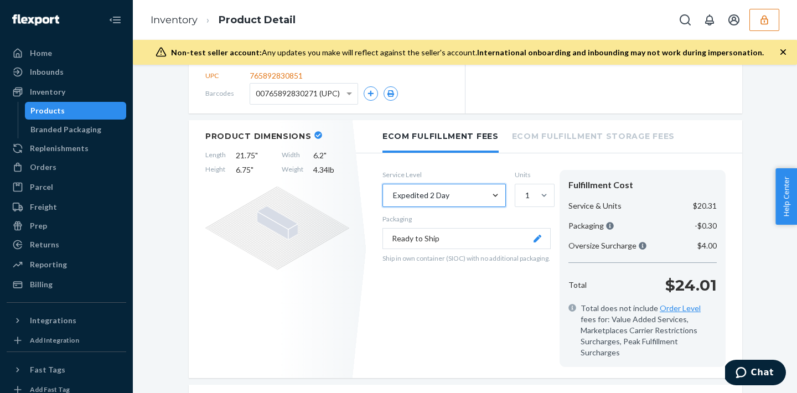
click at [497, 184] on div at bounding box center [496, 195] width 20 height 22
click at [393, 190] on input "option Expedited 2 Day, selected. 0 results available. Select is focused ,type …" at bounding box center [392, 195] width 1 height 11
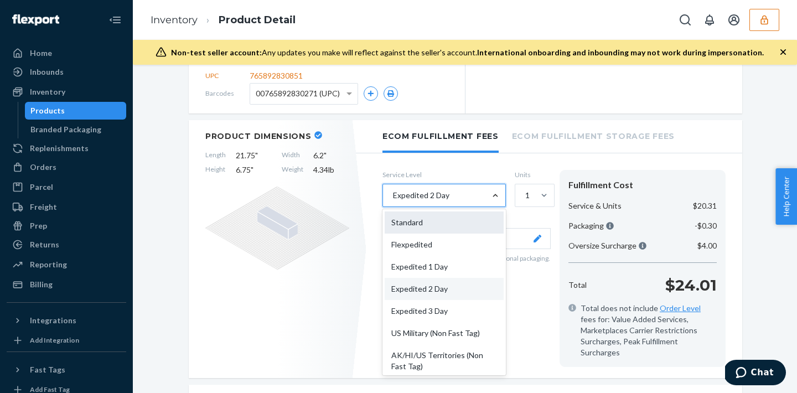
click at [438, 224] on div "Standard" at bounding box center [444, 222] width 119 height 22
click at [393, 201] on input "option Expedited 2 Day, selected. option Standard focused, 1 of 10. 10 results …" at bounding box center [392, 195] width 1 height 11
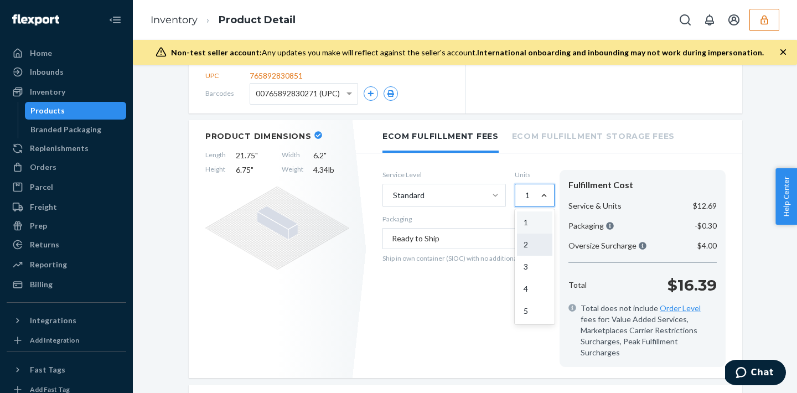
click at [530, 249] on div "2" at bounding box center [534, 245] width 35 height 22
click at [525, 201] on input "option 2 focused, 2 of 5. 5 results available. Use Up and Down to choose option…" at bounding box center [524, 195] width 1 height 11
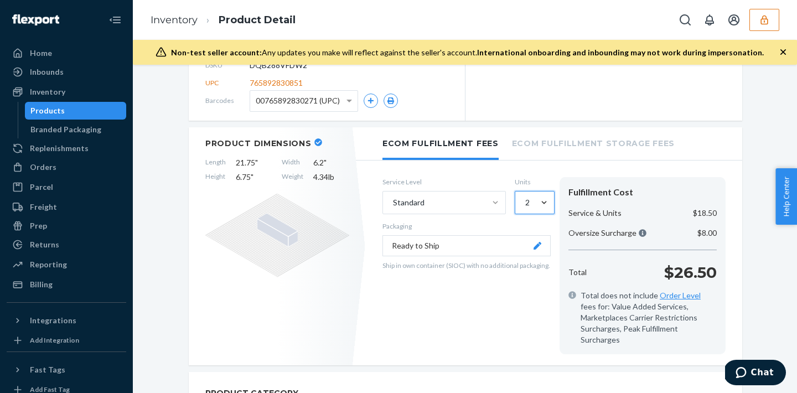
scroll to position [144, 0]
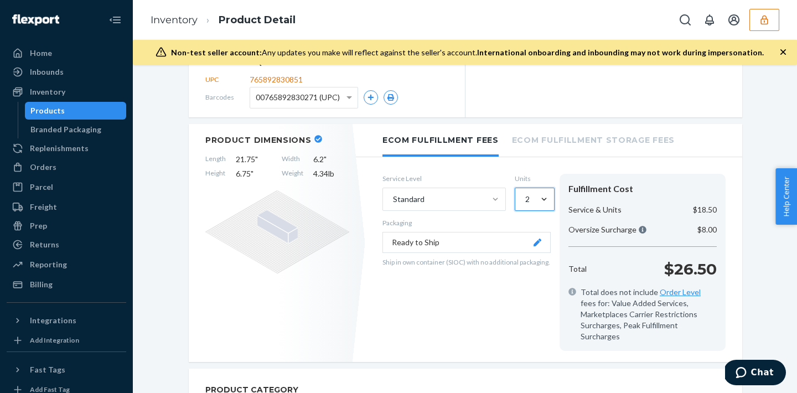
click at [498, 291] on div "Service Level Standard Units option 2, selected. 0 results available. Select is…" at bounding box center [467, 262] width 168 height 177
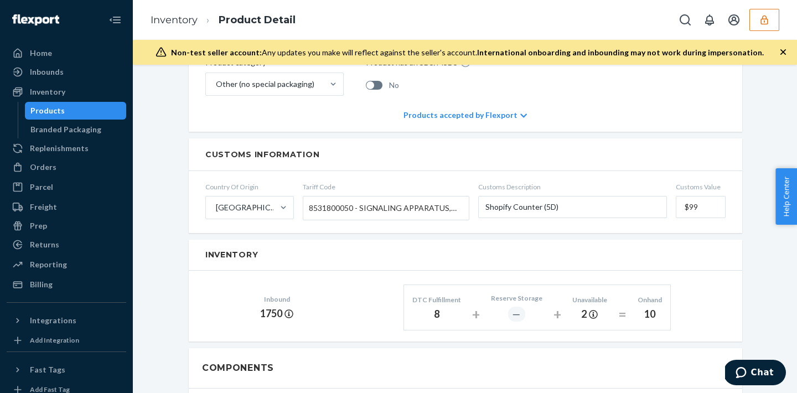
scroll to position [430, 0]
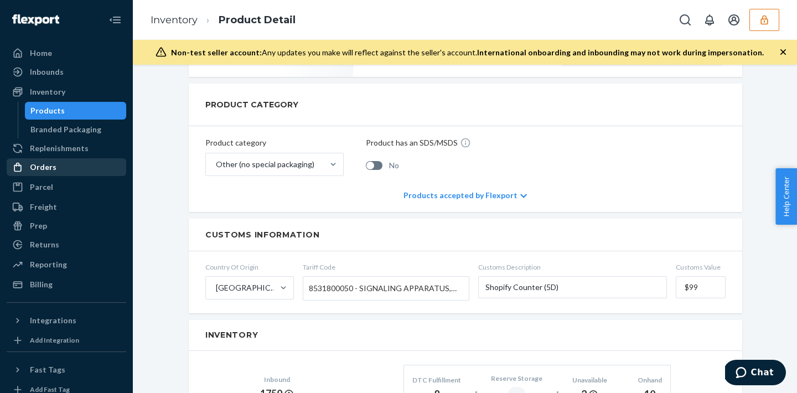
click at [75, 171] on div "Orders" at bounding box center [66, 167] width 117 height 16
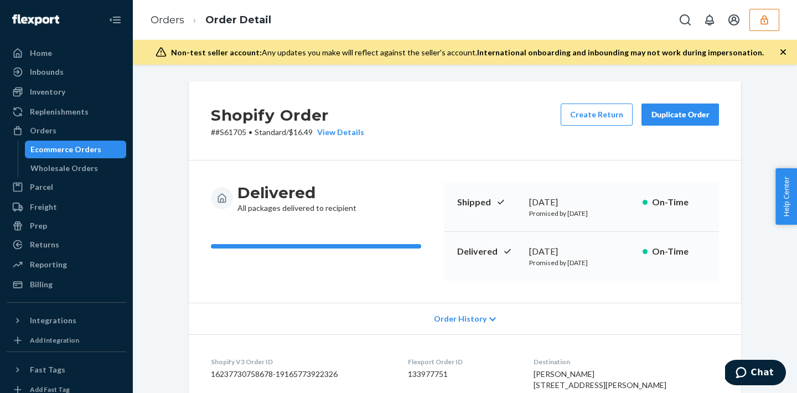
click at [448, 373] on dd "133977751" at bounding box center [461, 374] width 107 height 11
copy dd "133977751"
